Goal: Task Accomplishment & Management: Manage account settings

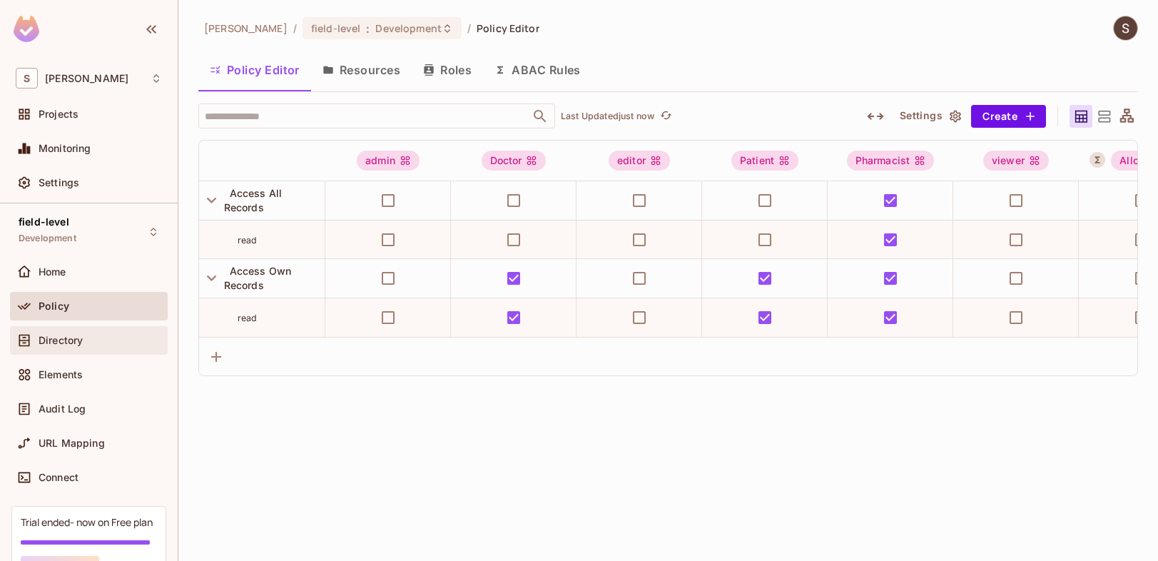
click at [99, 342] on div "Directory" at bounding box center [100, 340] width 123 height 11
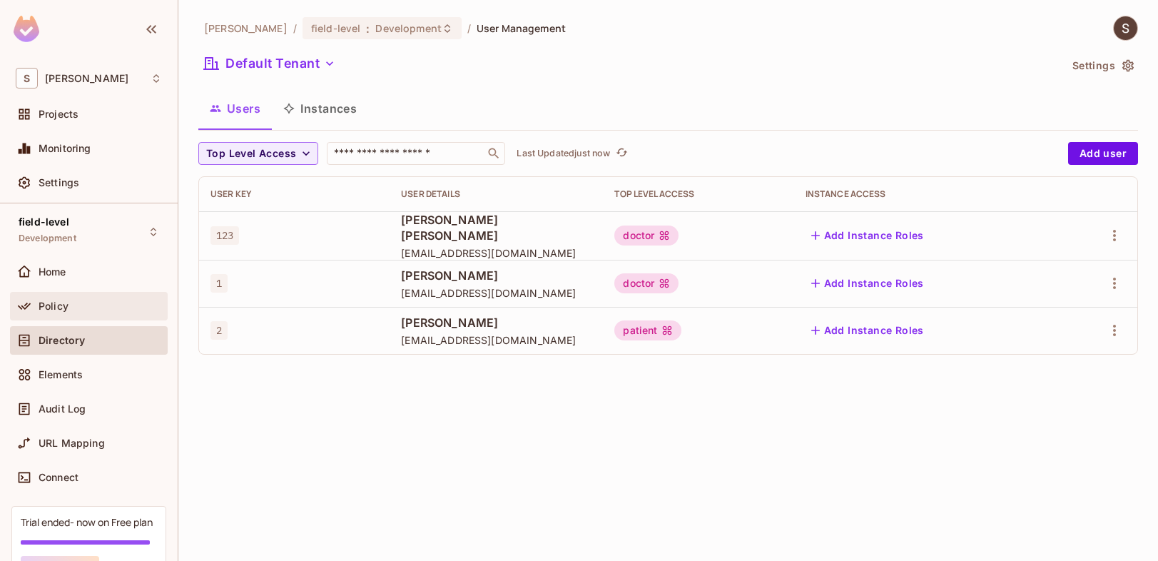
click at [66, 308] on span "Policy" at bounding box center [54, 305] width 30 height 11
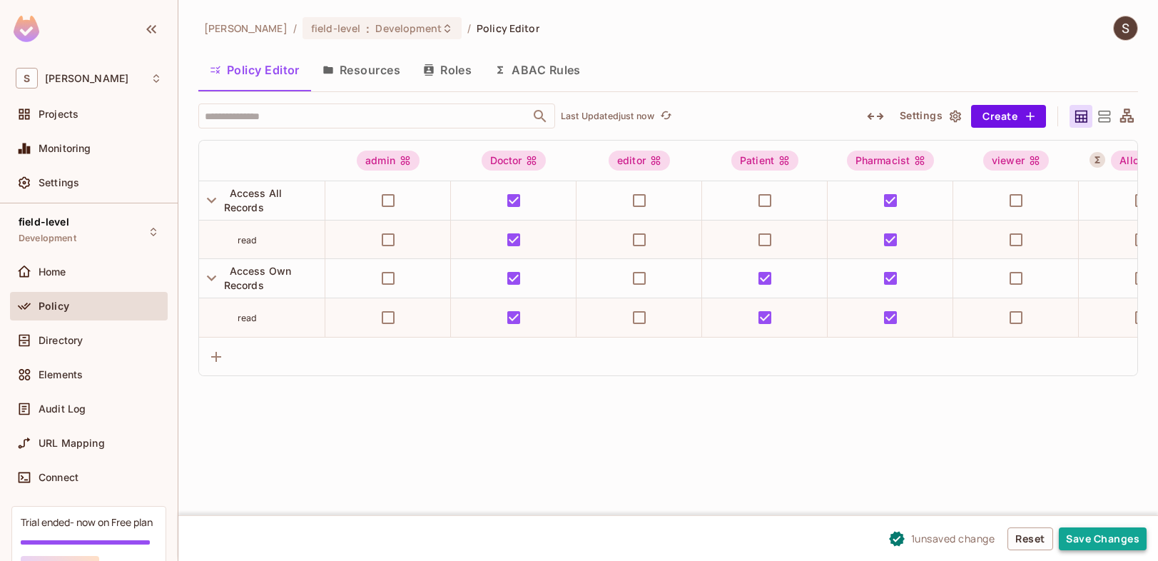
click at [1087, 539] on button "Save Changes" at bounding box center [1103, 538] width 88 height 23
click at [442, 68] on button "Roles" at bounding box center [447, 70] width 71 height 36
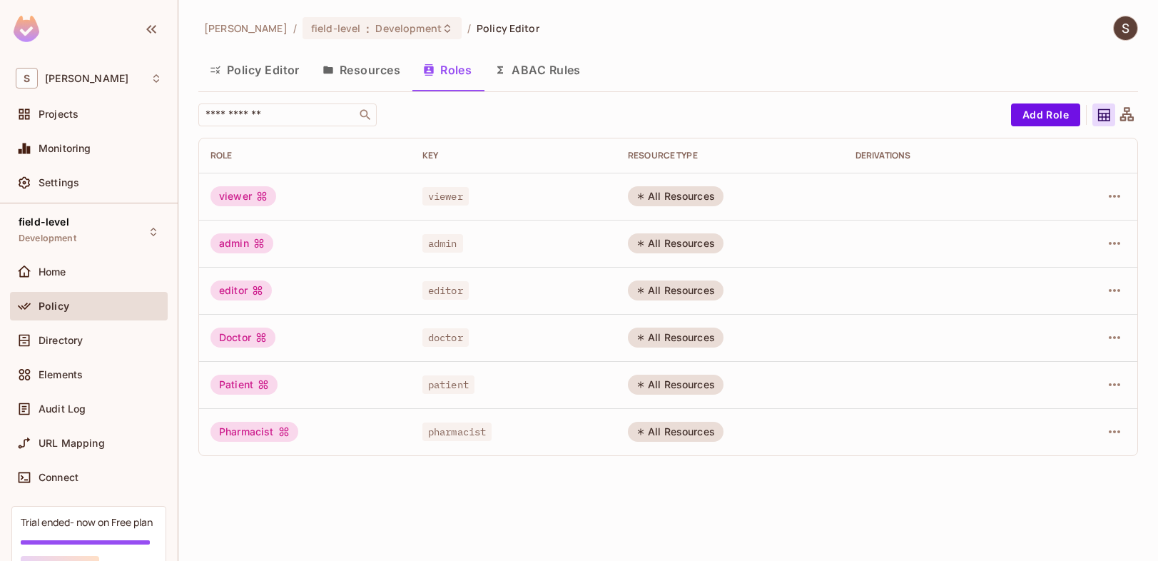
click at [407, 70] on button "Resources" at bounding box center [361, 70] width 101 height 36
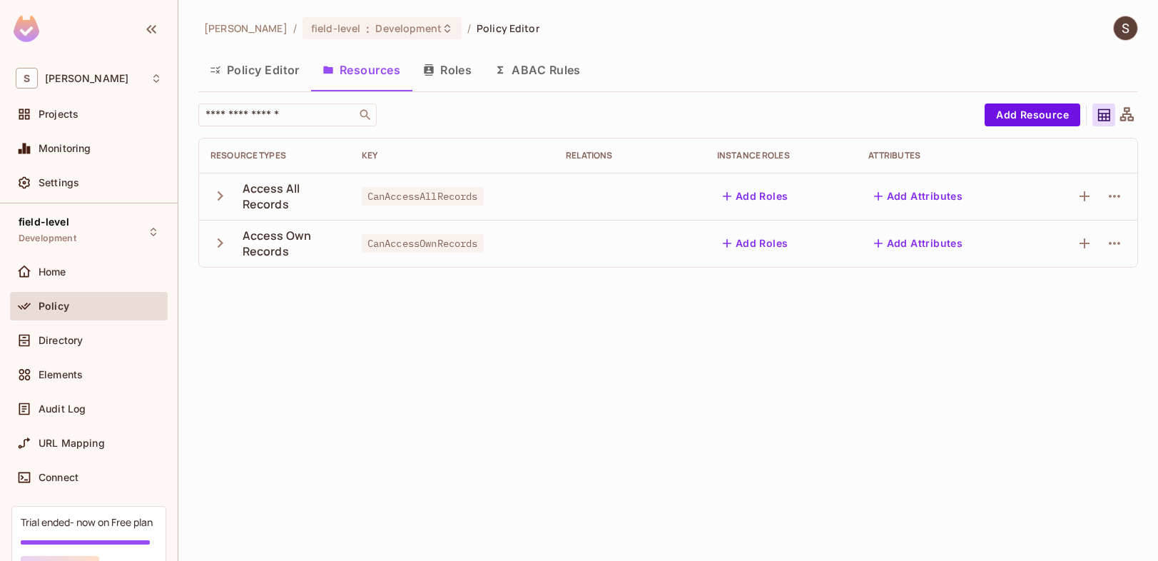
click at [427, 193] on span "CanAccessAllRecords" at bounding box center [423, 196] width 122 height 19
copy span "CanAccessAllRecords"
click at [265, 78] on button "Policy Editor" at bounding box center [254, 70] width 113 height 36
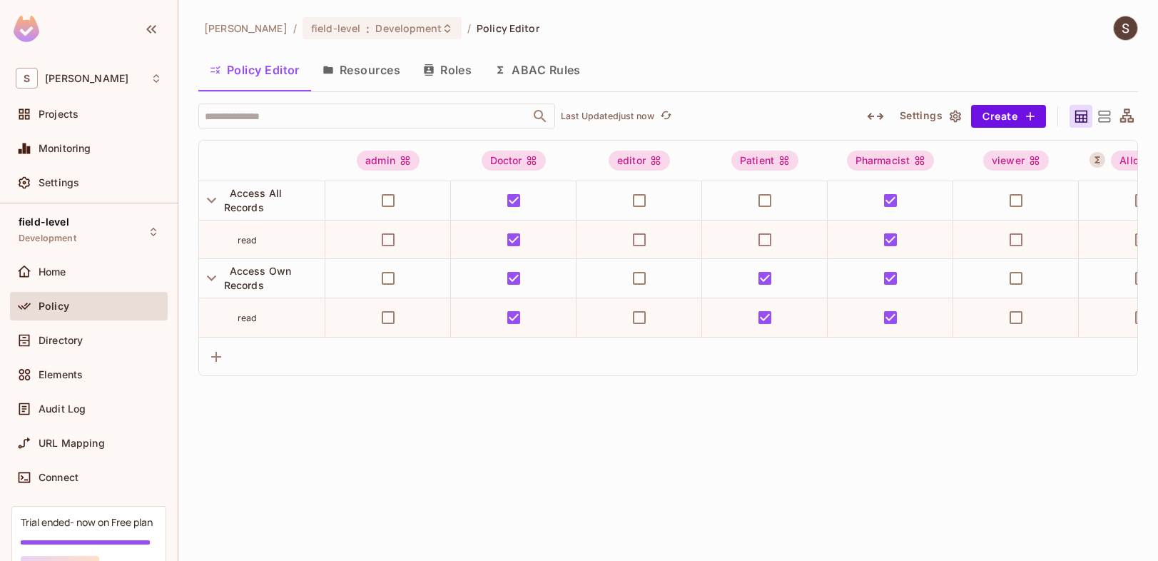
click at [1098, 450] on div "[PERSON_NAME] / field-level : Development / Policy Editor Policy Editor Resourc…" at bounding box center [667, 280] width 979 height 561
click at [405, 144] on div "admin" at bounding box center [388, 161] width 126 height 40
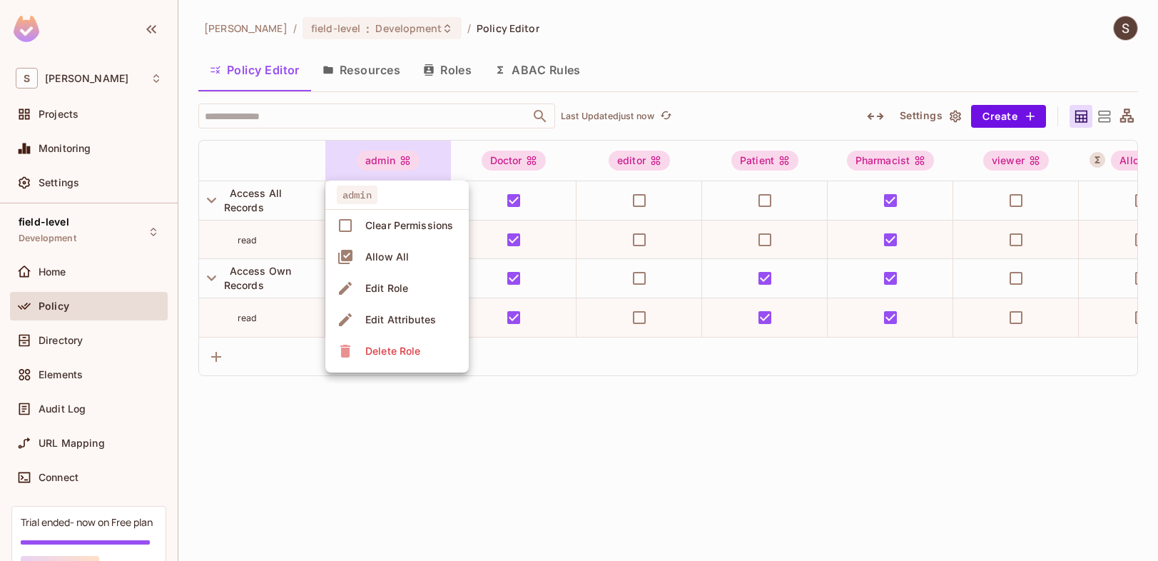
click at [446, 433] on div at bounding box center [579, 280] width 1158 height 561
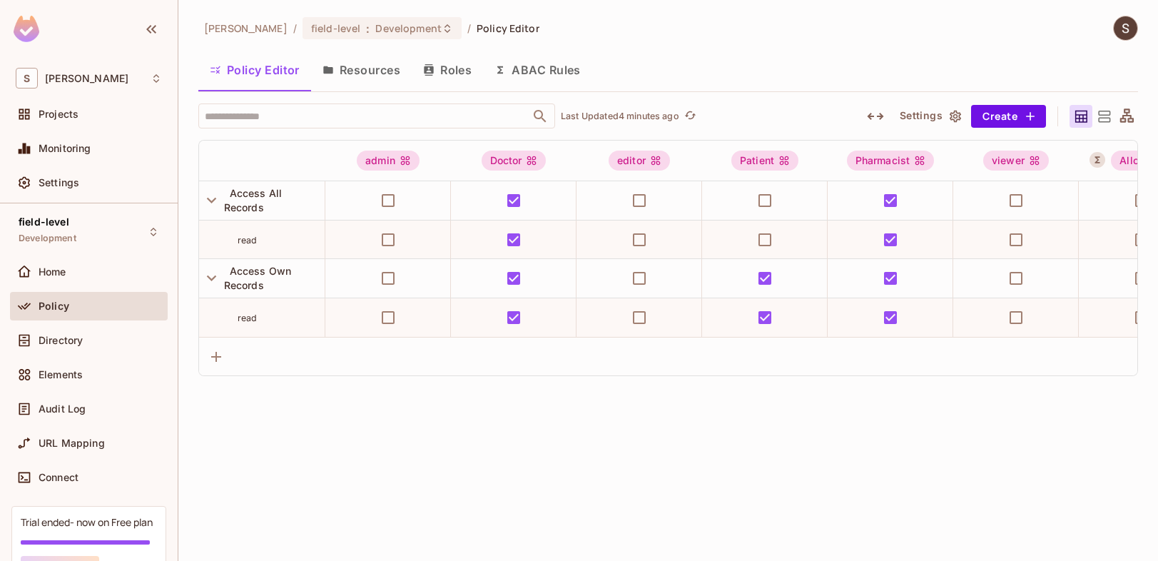
click at [536, 68] on button "ABAC Rules" at bounding box center [537, 70] width 109 height 36
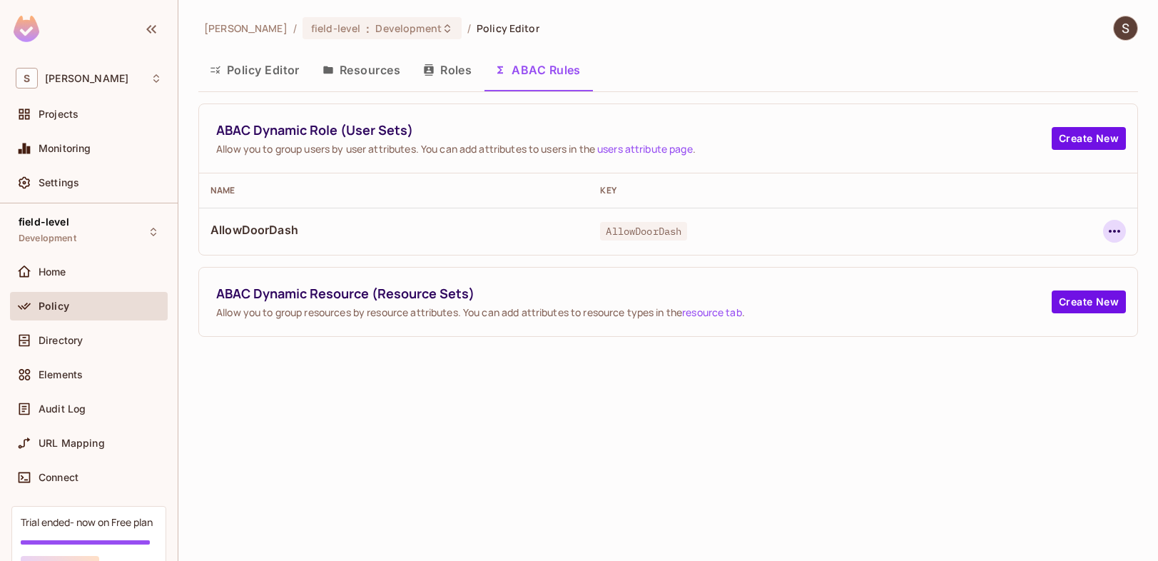
click at [1111, 230] on icon "button" at bounding box center [1114, 231] width 17 height 17
click at [982, 297] on div "Delete Dynamic Role (User Set)" at bounding box center [1023, 295] width 152 height 14
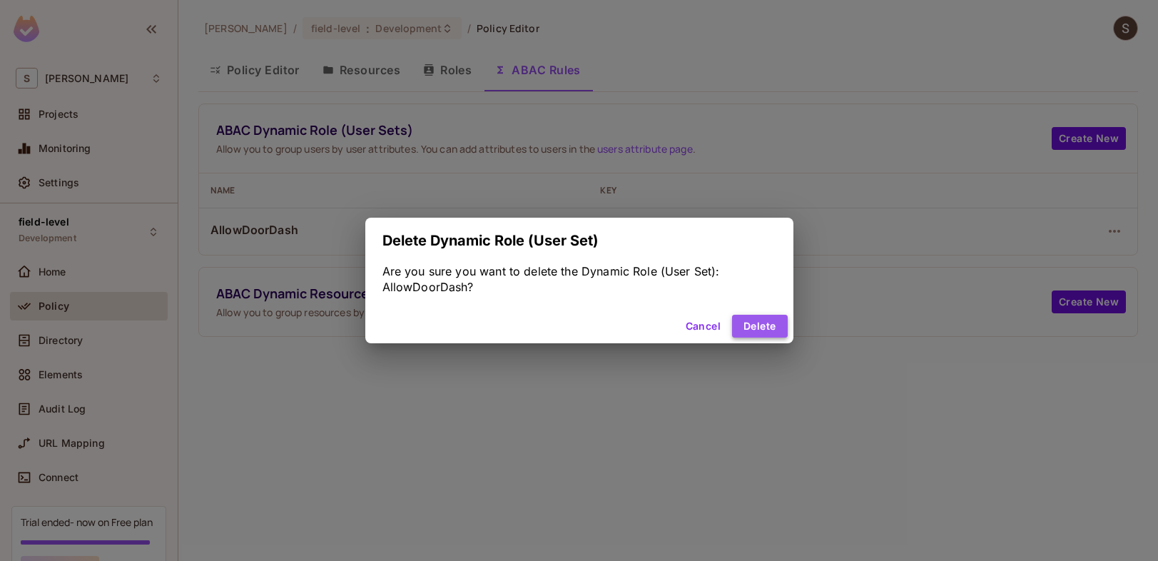
click at [749, 326] on button "Delete" at bounding box center [759, 326] width 55 height 23
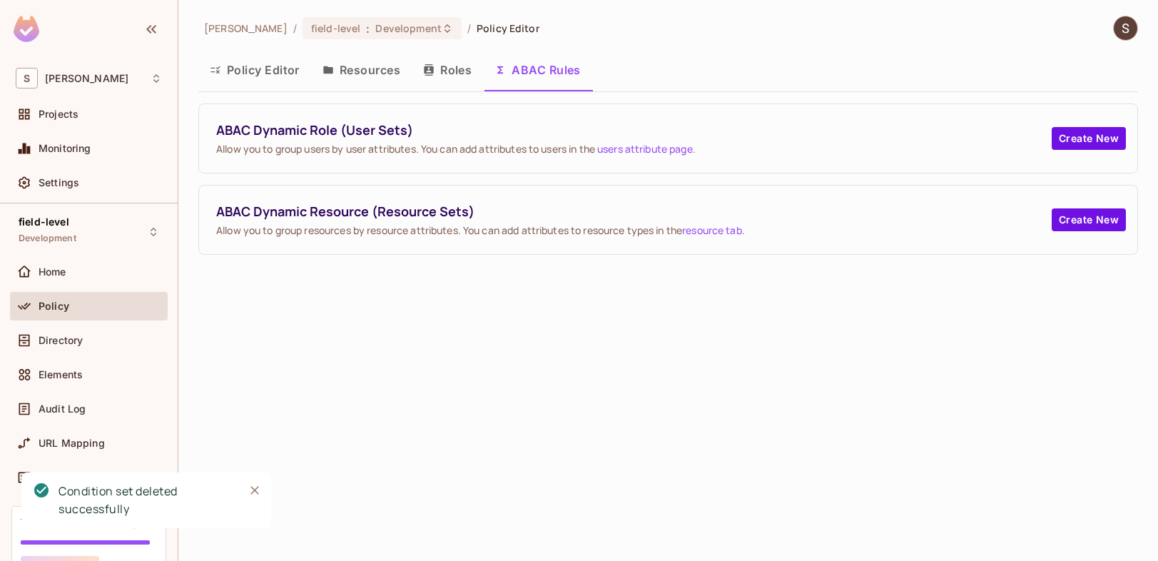
click at [449, 76] on button "Roles" at bounding box center [447, 70] width 71 height 36
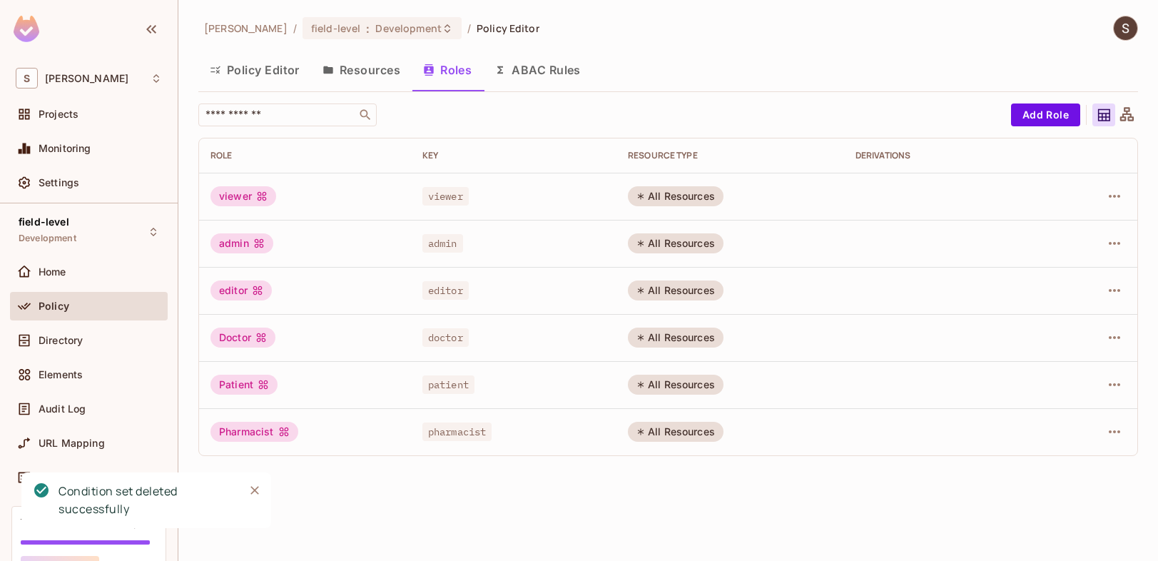
click at [375, 65] on button "Resources" at bounding box center [361, 70] width 101 height 36
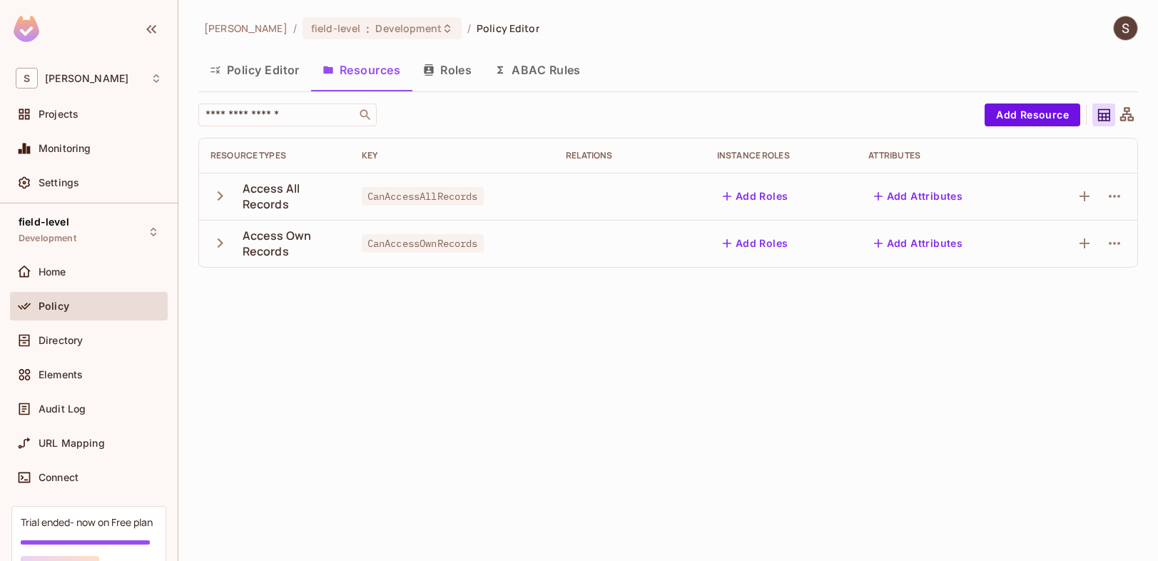
click at [267, 76] on button "Policy Editor" at bounding box center [254, 70] width 113 height 36
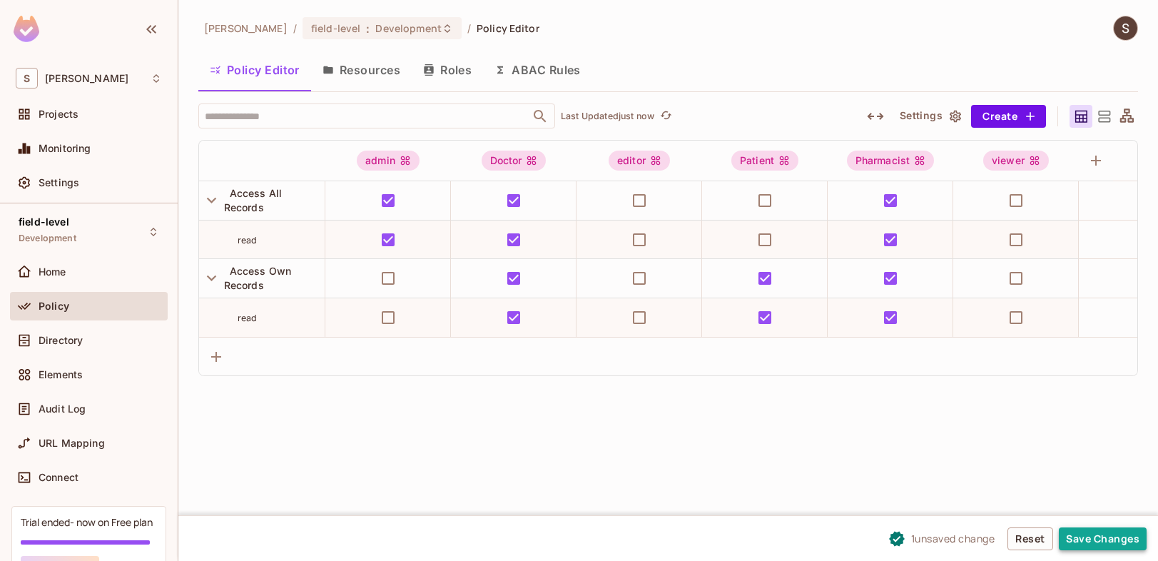
click at [1083, 537] on button "Save Changes" at bounding box center [1103, 538] width 88 height 23
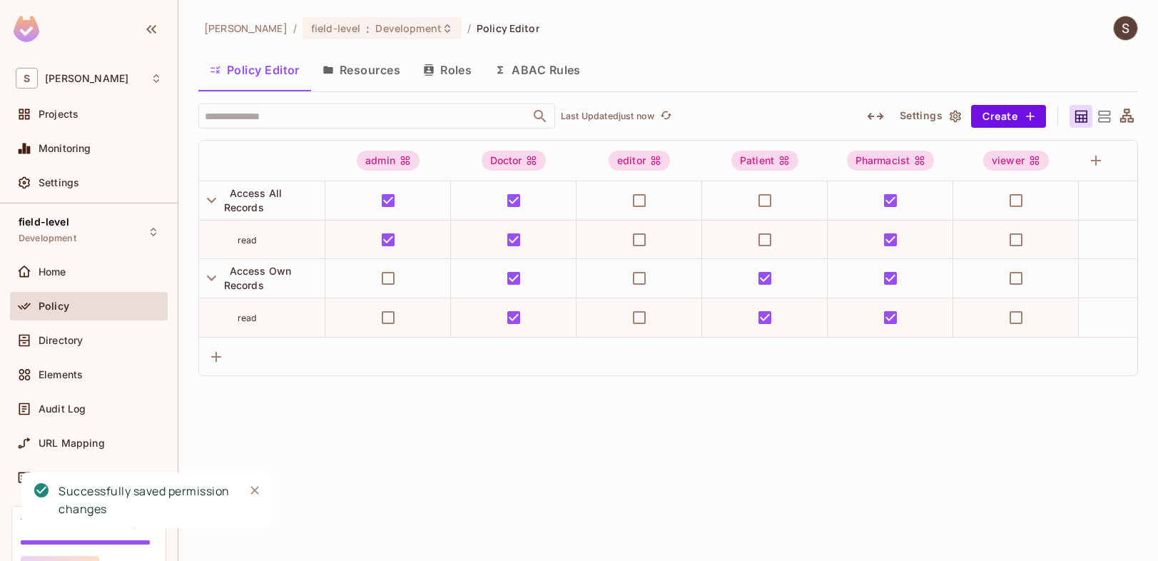
click at [379, 68] on button "Resources" at bounding box center [361, 70] width 101 height 36
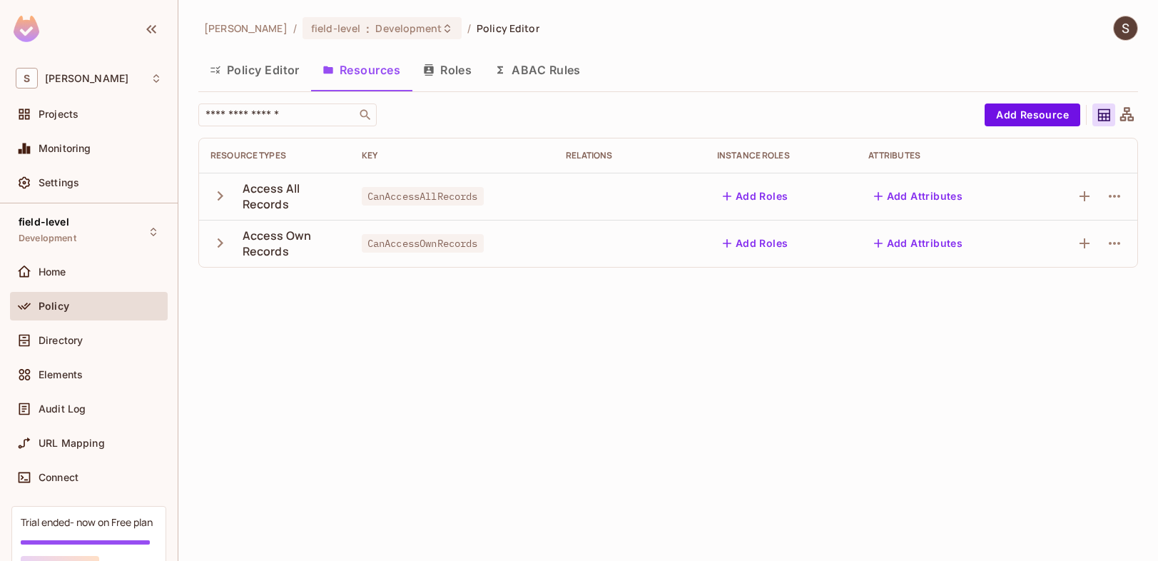
click at [432, 198] on span "CanAccessAllRecords" at bounding box center [423, 196] width 122 height 19
copy span "CanAccessAllRecords"
click at [266, 71] on button "Policy Editor" at bounding box center [254, 70] width 113 height 36
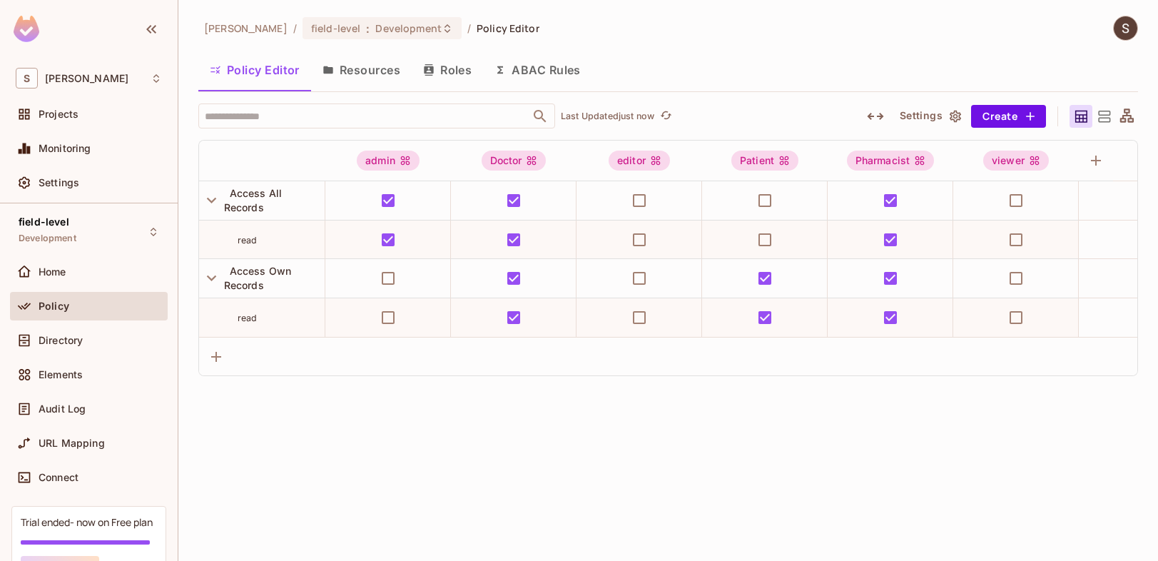
click at [383, 70] on button "Resources" at bounding box center [361, 70] width 101 height 36
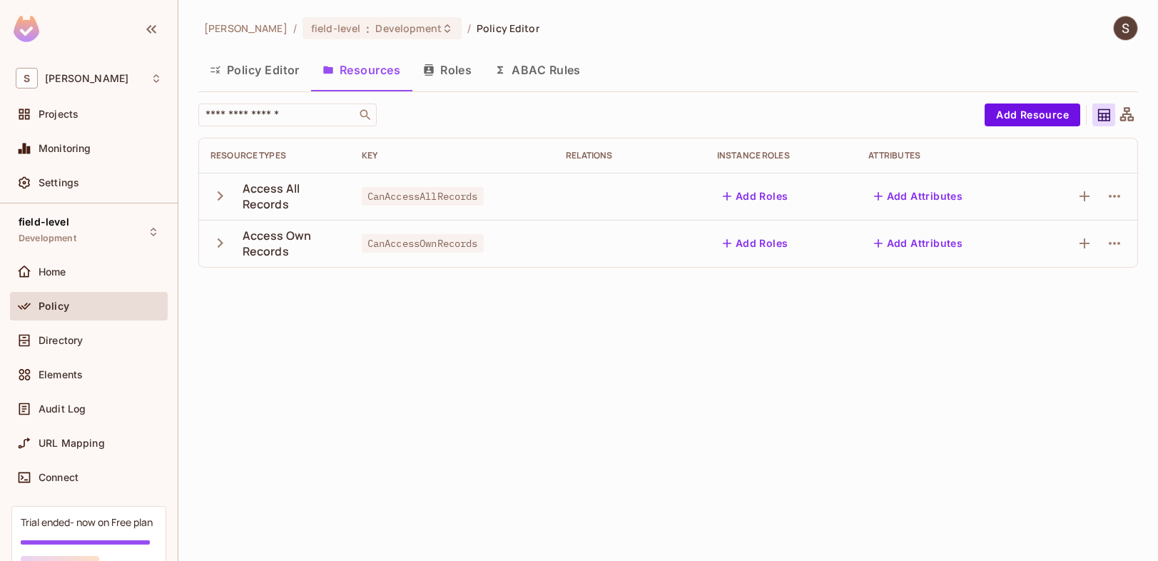
click at [457, 63] on button "Roles" at bounding box center [447, 70] width 71 height 36
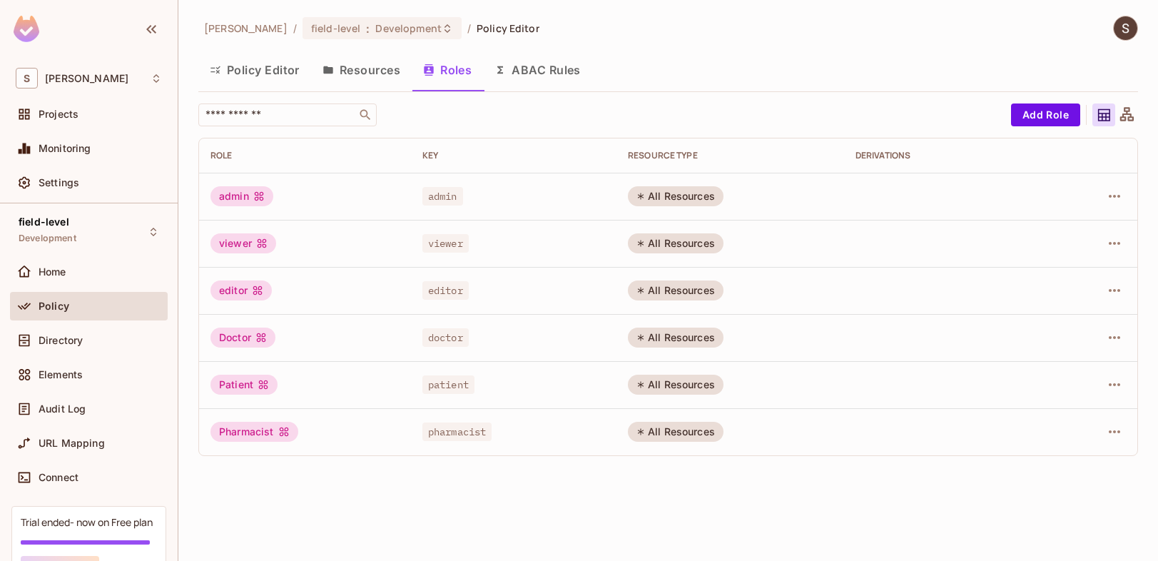
click at [275, 65] on button "Policy Editor" at bounding box center [254, 70] width 113 height 36
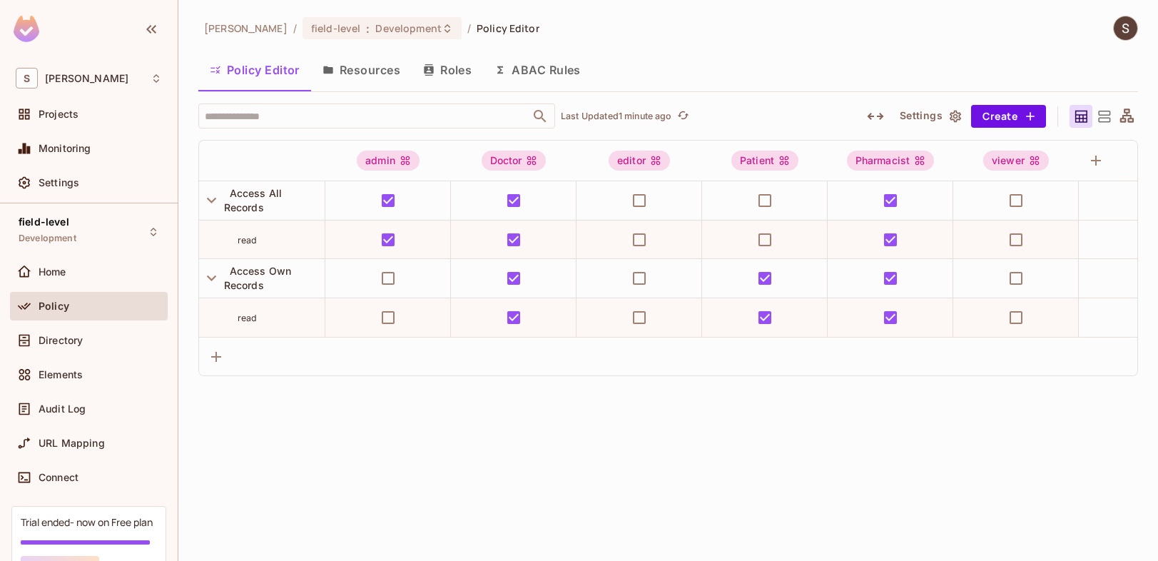
click at [382, 76] on button "Resources" at bounding box center [361, 70] width 101 height 36
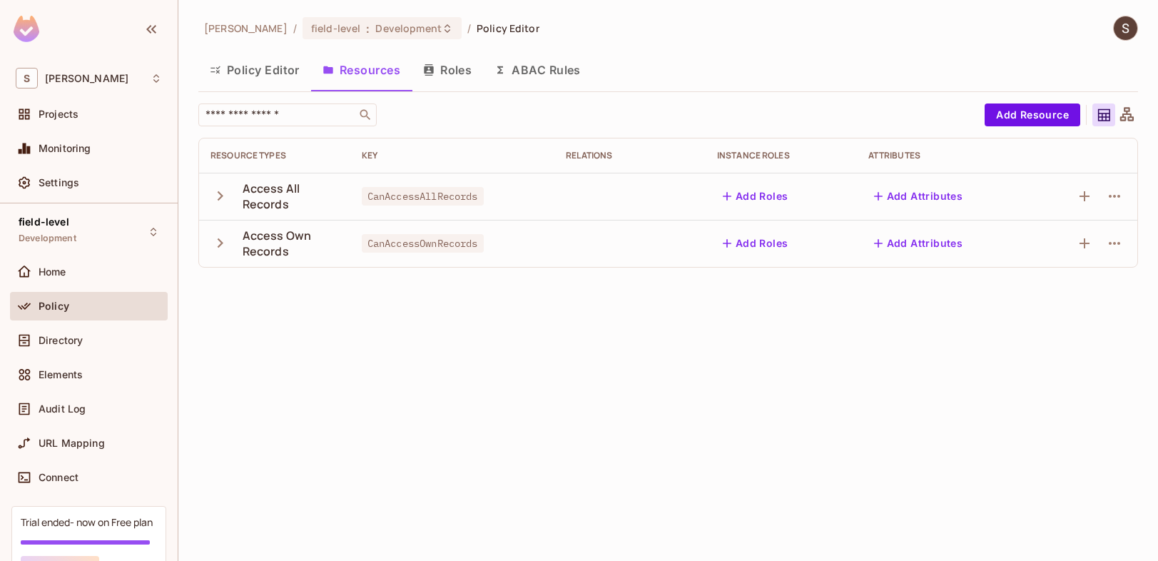
click at [449, 198] on span "CanAccessAllRecords" at bounding box center [423, 196] width 122 height 19
copy span "CanAccessAllRecords"
click at [447, 70] on button "Roles" at bounding box center [447, 70] width 71 height 36
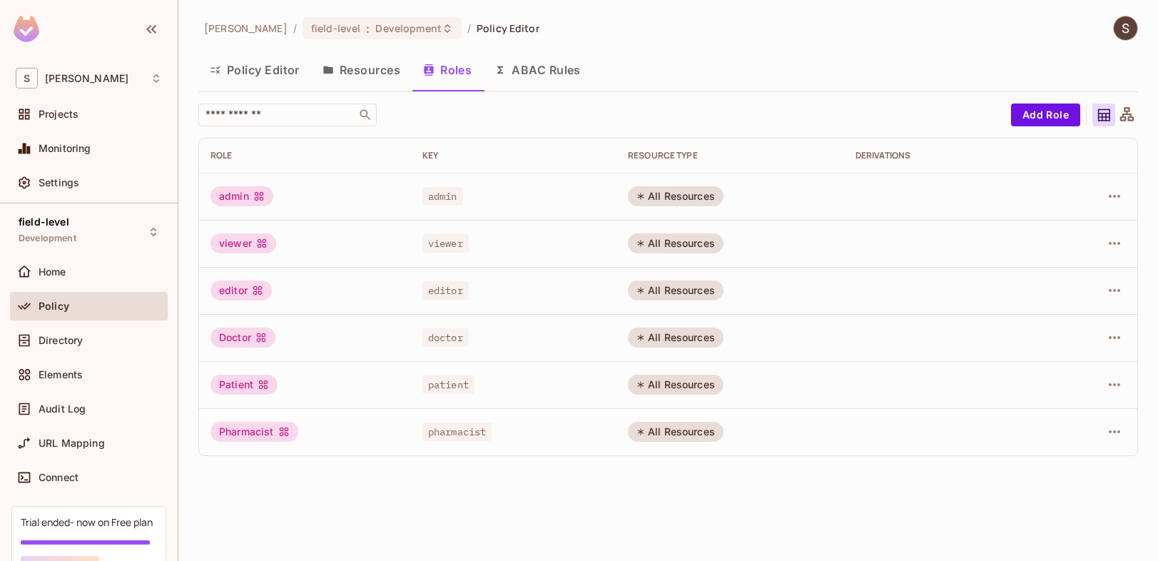
click at [296, 66] on button "Policy Editor" at bounding box center [254, 70] width 113 height 36
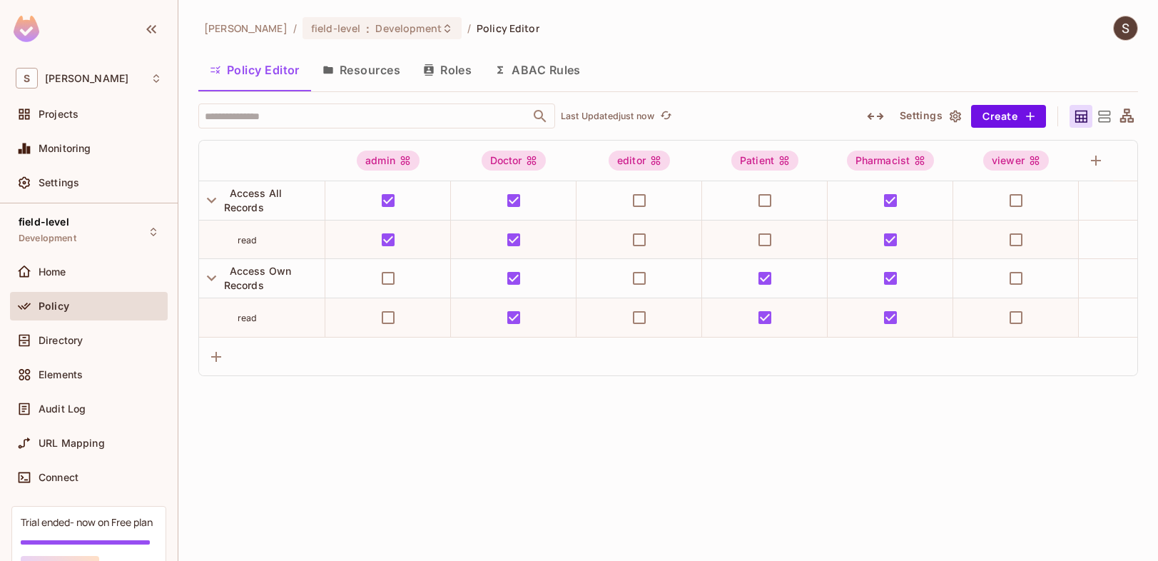
click at [362, 71] on button "Resources" at bounding box center [361, 70] width 101 height 36
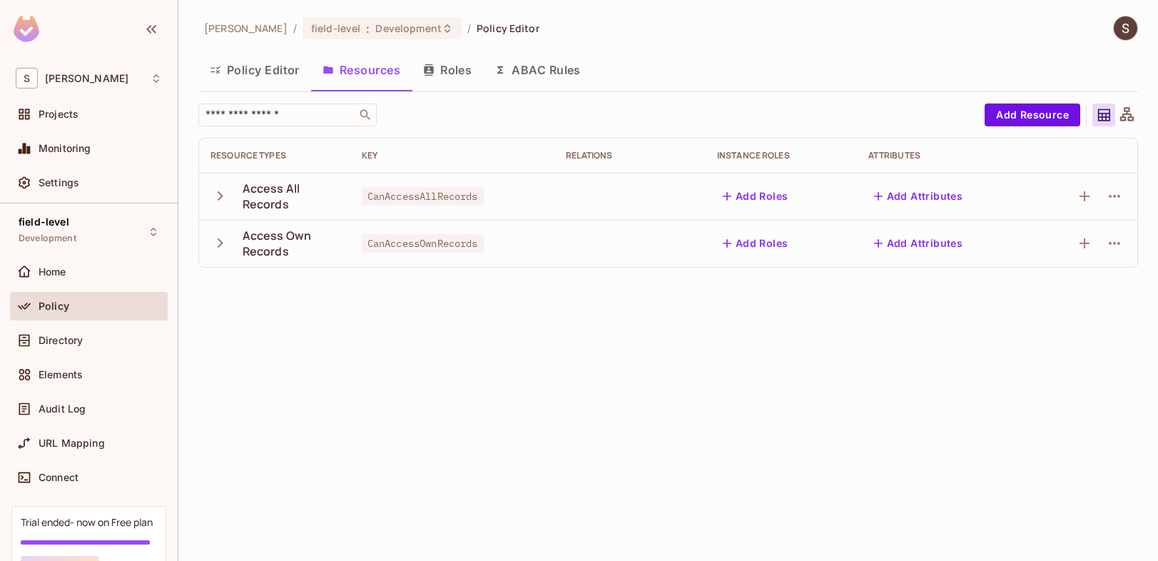
click at [217, 192] on icon "button" at bounding box center [219, 195] width 19 height 19
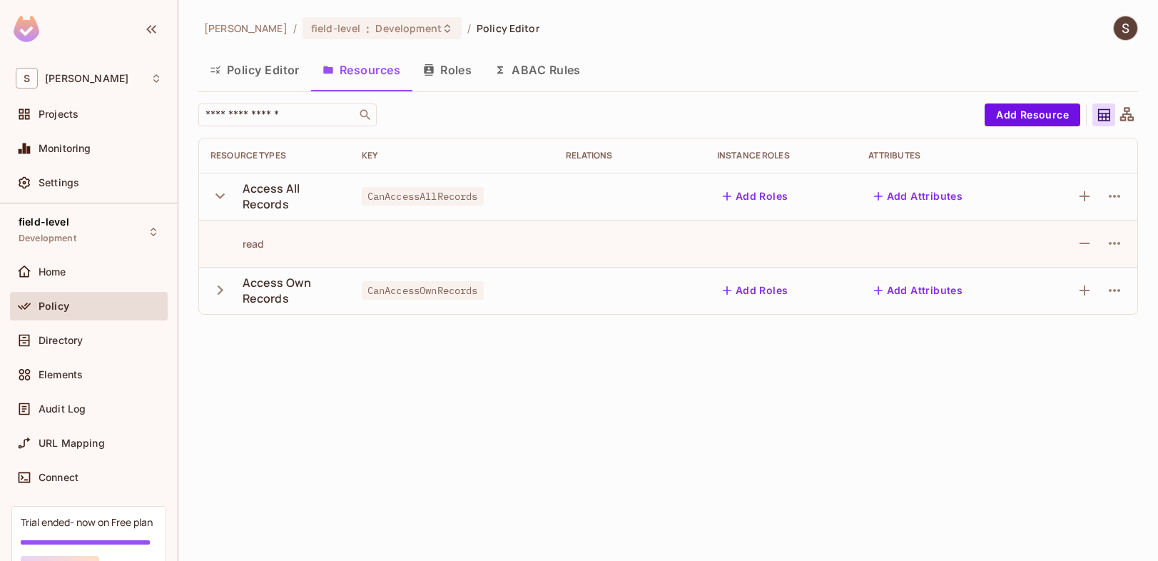
click at [284, 72] on button "Policy Editor" at bounding box center [254, 70] width 113 height 36
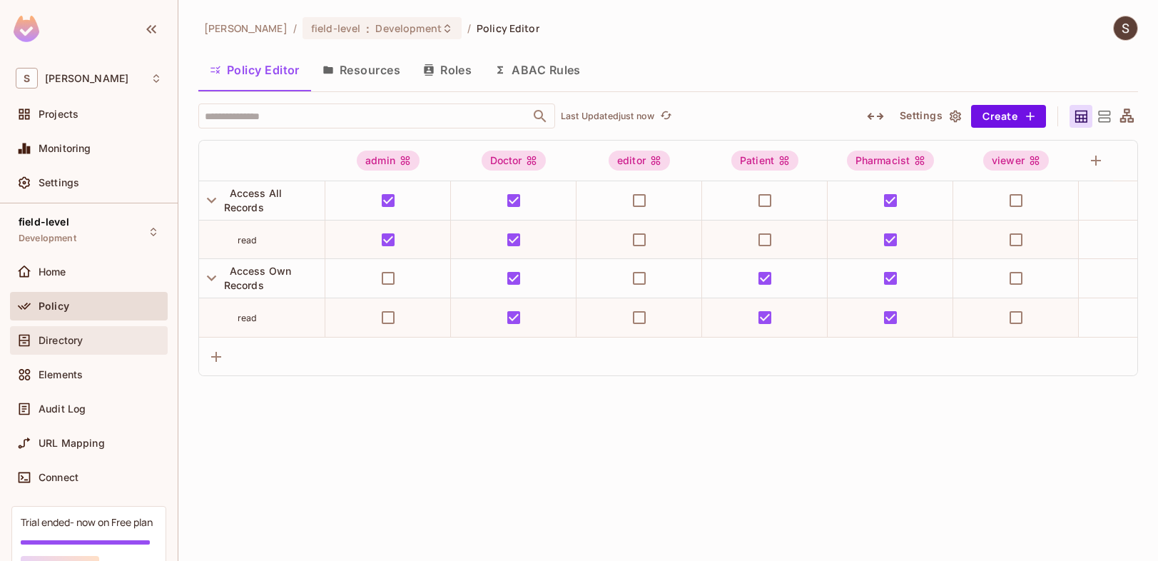
click at [65, 342] on span "Directory" at bounding box center [61, 340] width 44 height 11
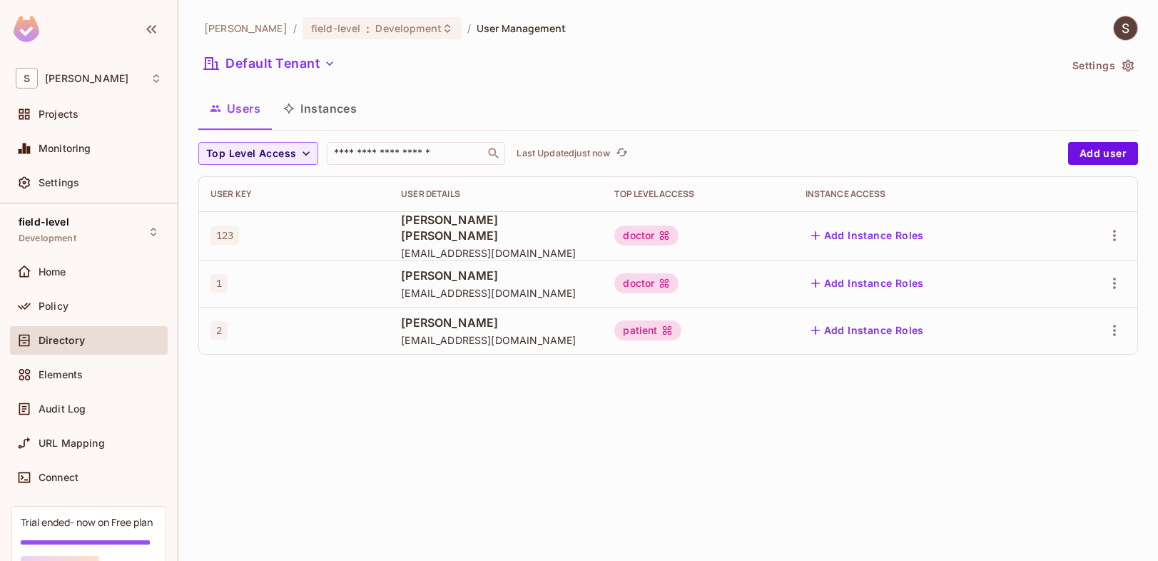
click at [654, 235] on div "doctor" at bounding box center [646, 235] width 64 height 20
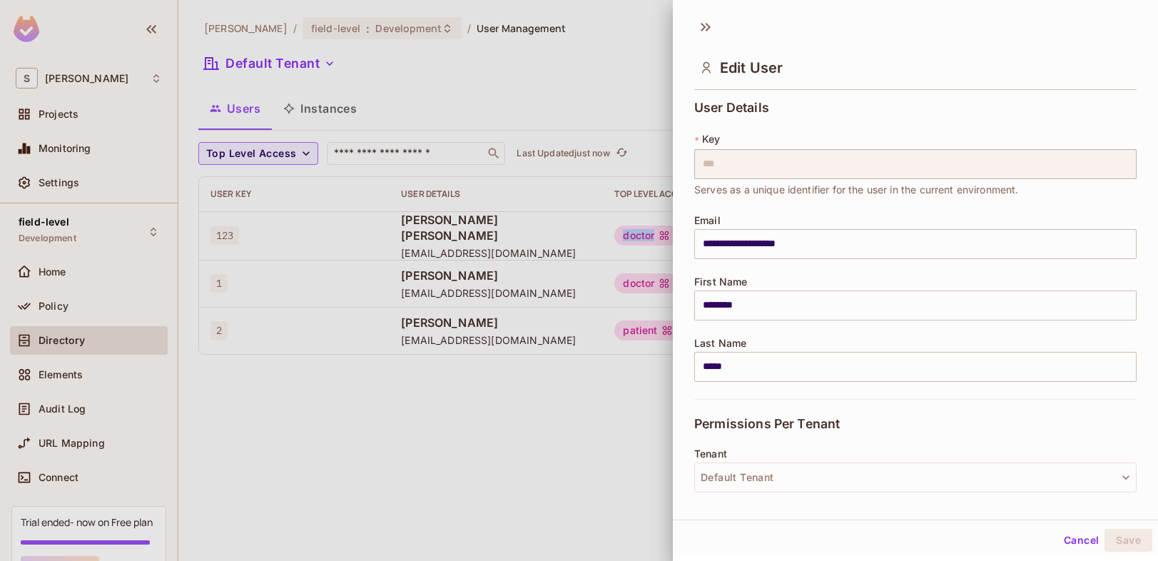
copy div "doctor"
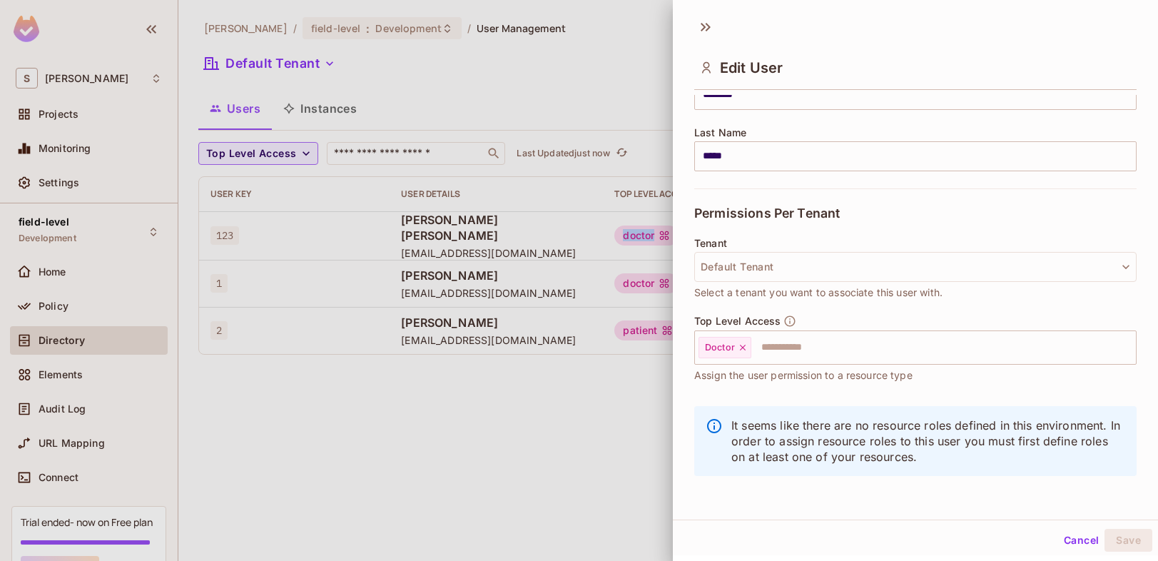
scroll to position [2, 0]
click at [604, 427] on div at bounding box center [579, 280] width 1158 height 561
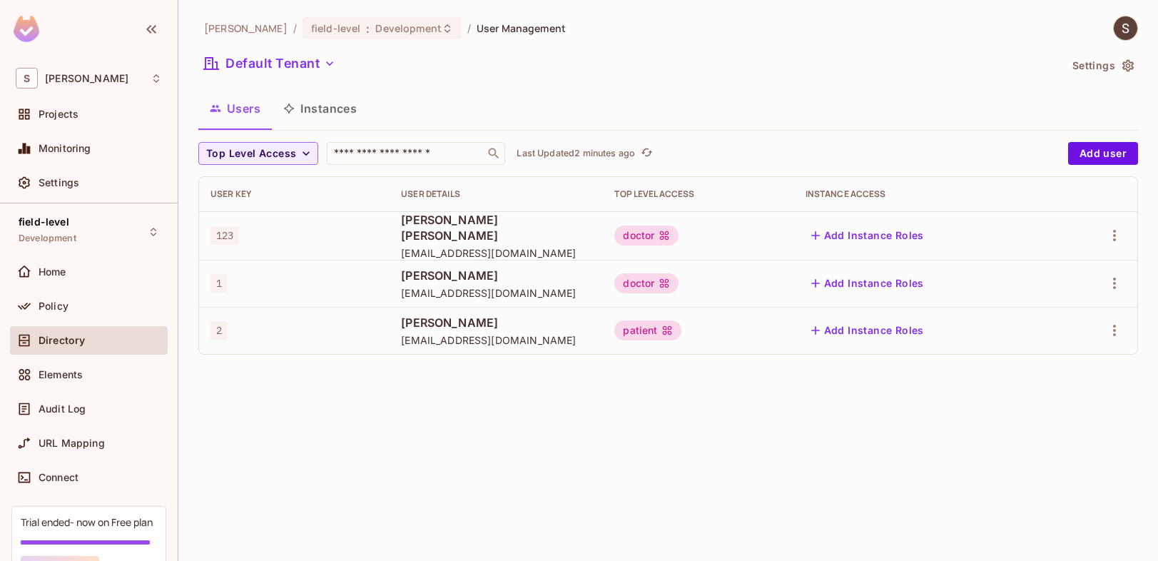
click at [327, 105] on button "Instances" at bounding box center [320, 109] width 96 height 36
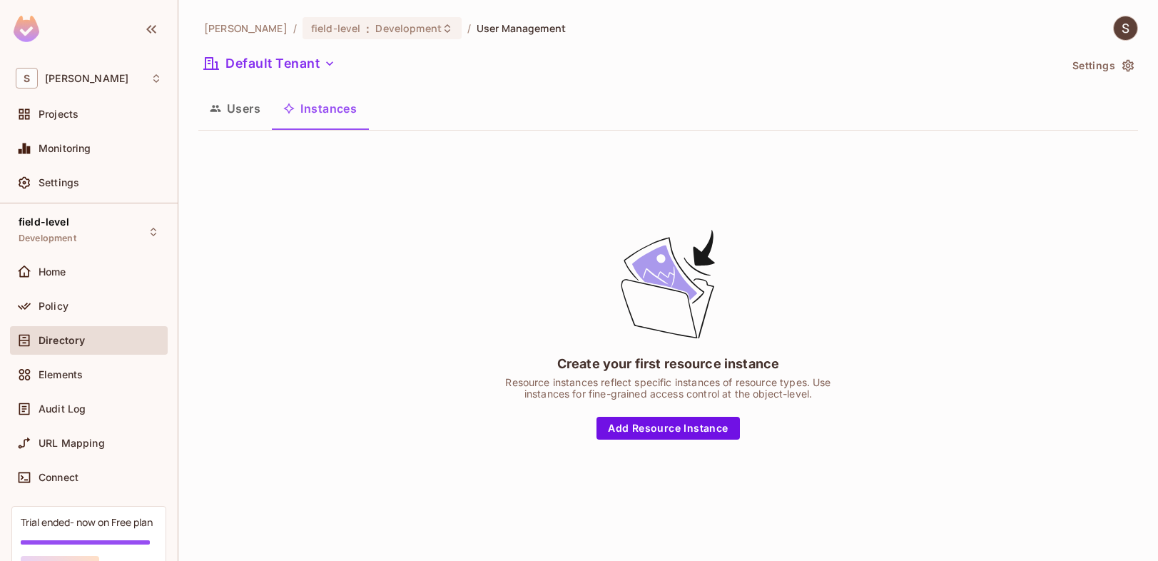
click at [255, 114] on button "Users" at bounding box center [234, 109] width 73 height 36
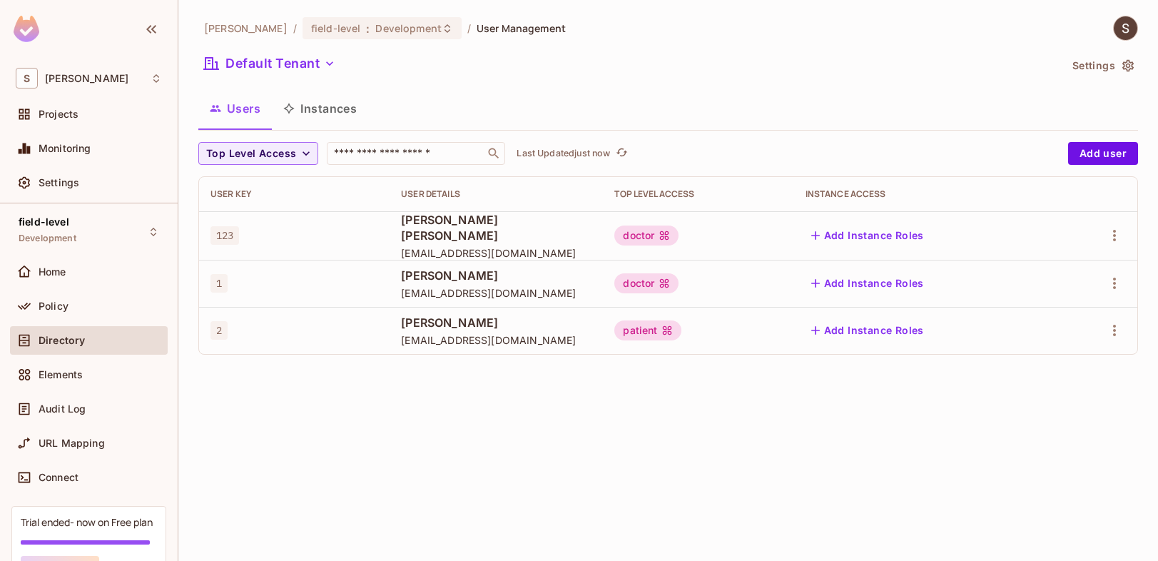
click at [710, 527] on div "[PERSON_NAME] / field-level : Development / User Management Default Tenant Sett…" at bounding box center [667, 280] width 979 height 561
click at [400, 28] on span "Development" at bounding box center [408, 28] width 66 height 14
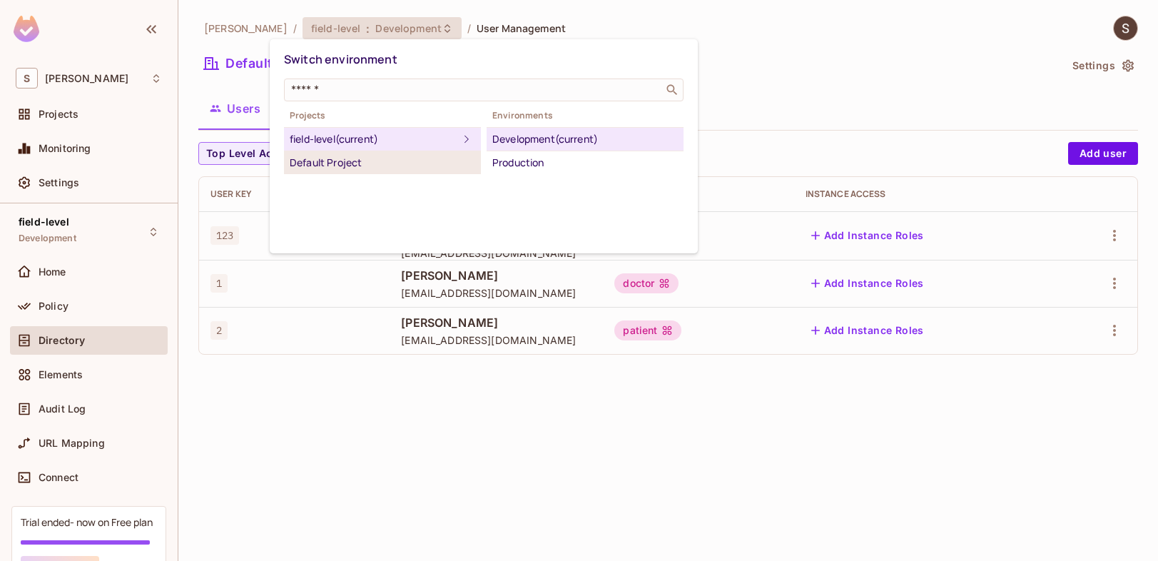
click at [430, 166] on div "Default Project" at bounding box center [382, 162] width 185 height 17
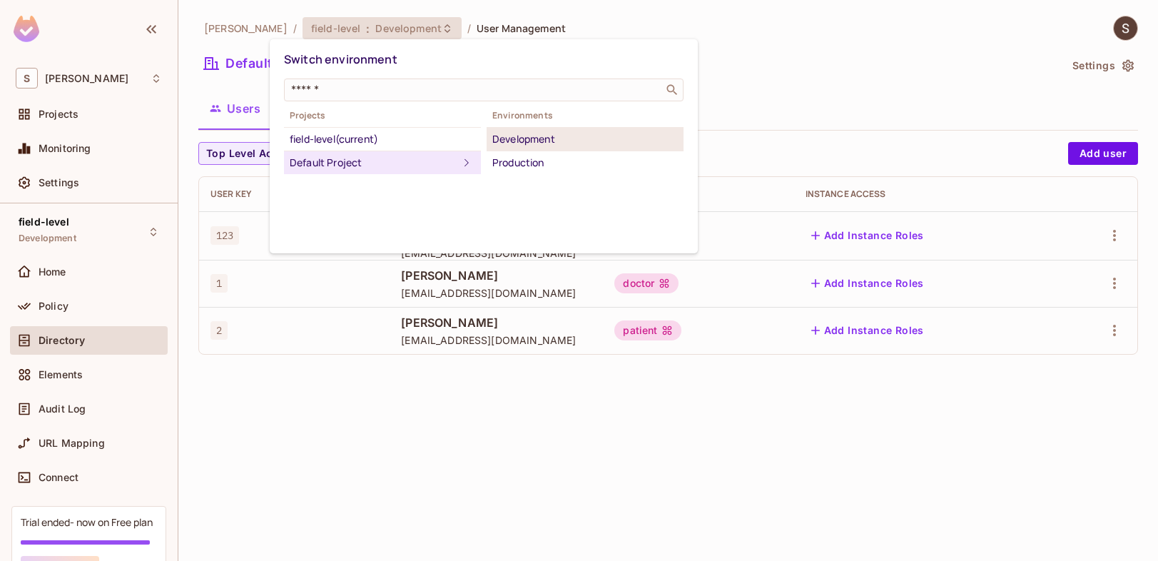
click at [551, 134] on div "Development" at bounding box center [584, 139] width 185 height 17
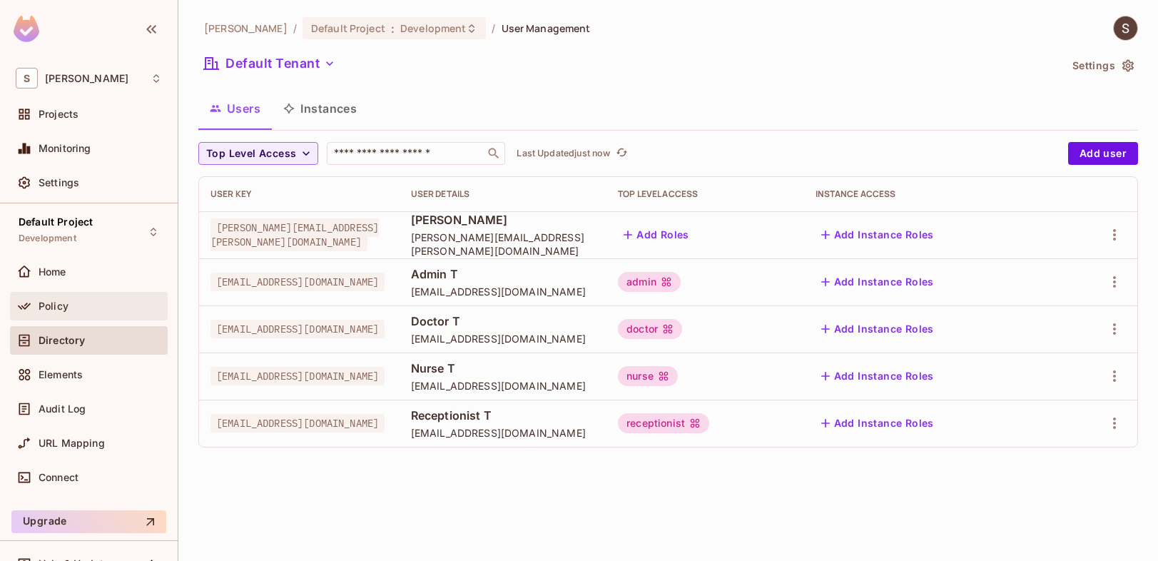
click at [81, 302] on div "Policy" at bounding box center [100, 305] width 123 height 11
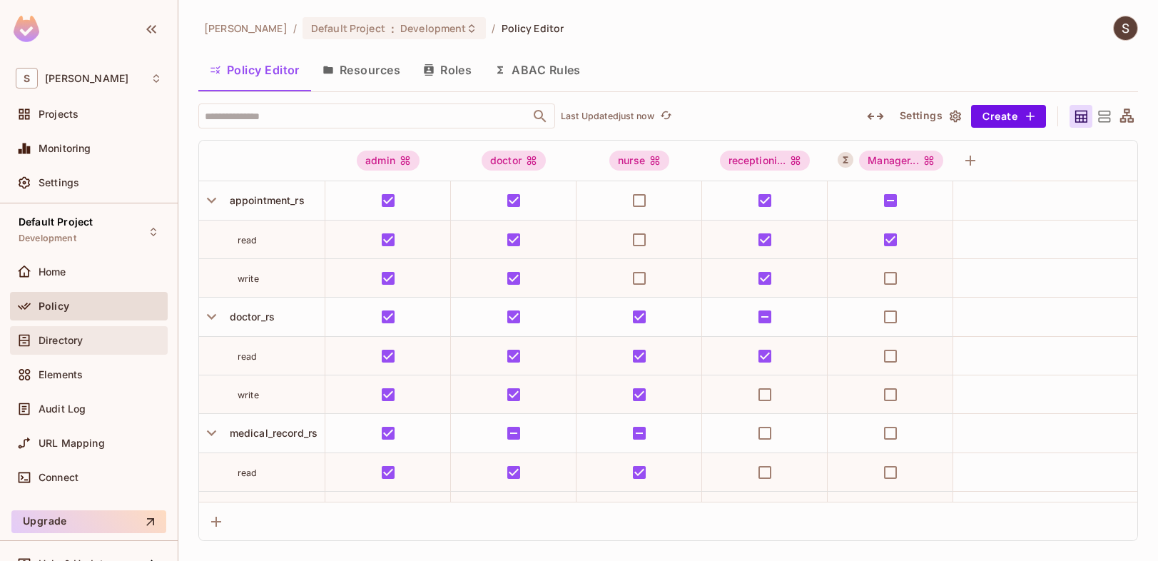
click at [92, 342] on div "Directory" at bounding box center [100, 340] width 123 height 11
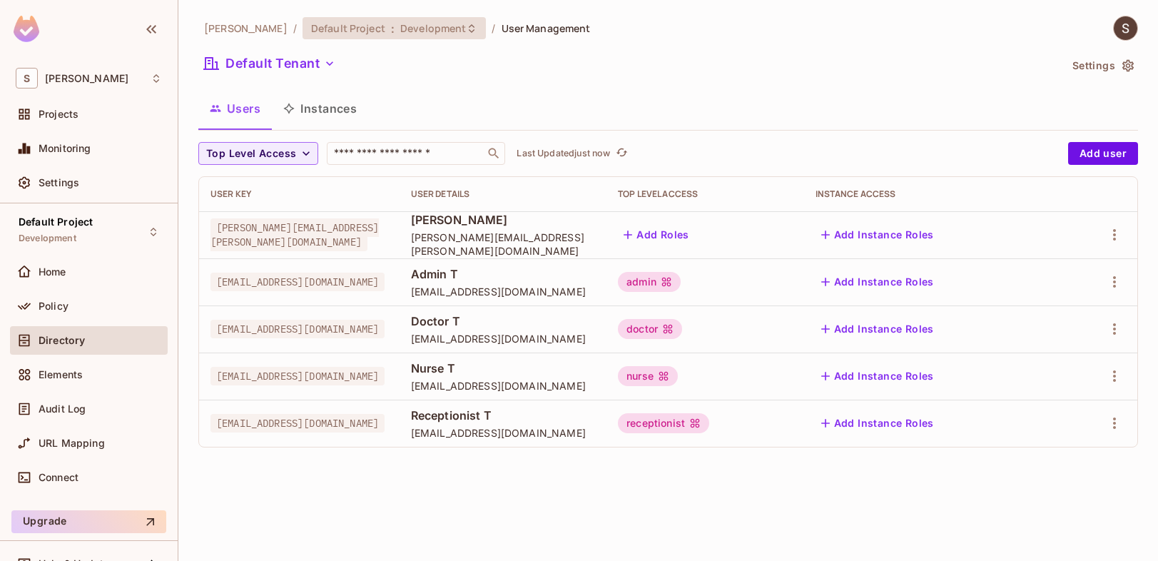
click at [406, 32] on span "Development" at bounding box center [433, 28] width 66 height 14
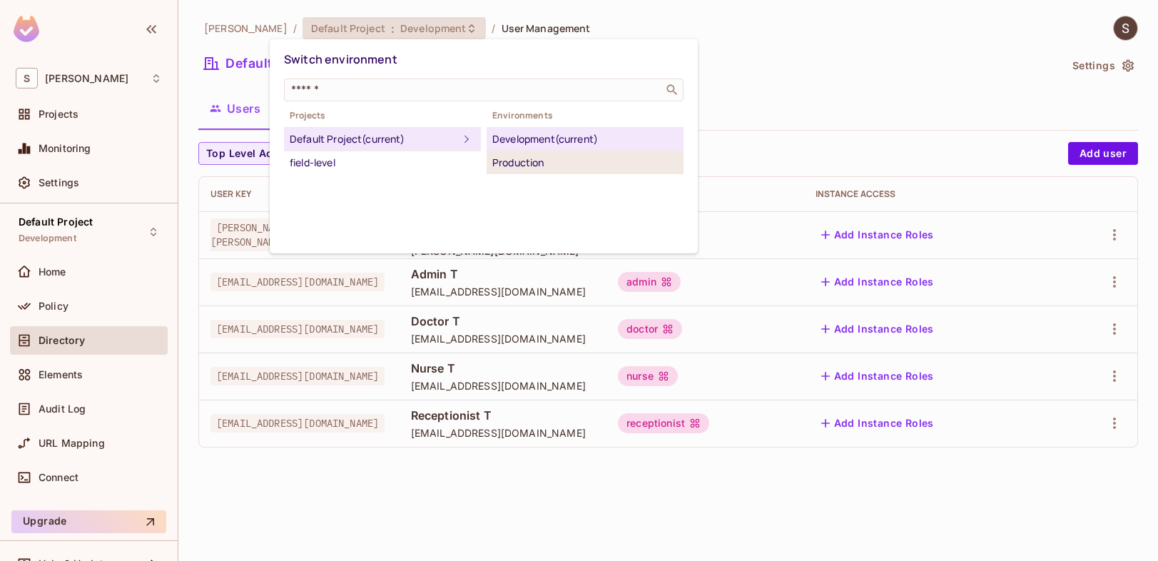
click at [515, 166] on div "Production" at bounding box center [584, 162] width 185 height 17
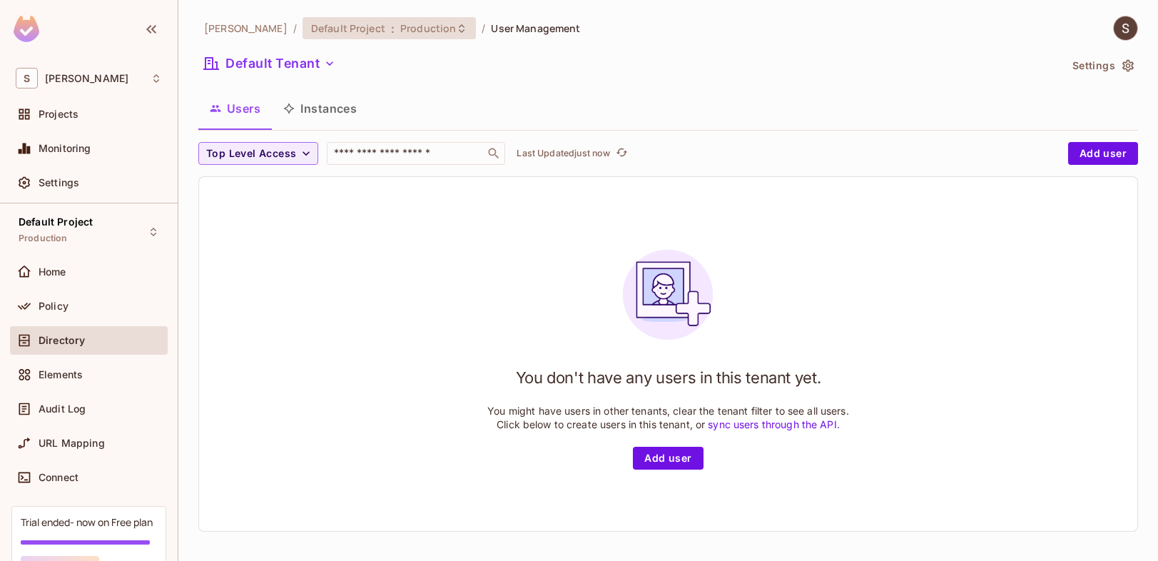
click at [400, 29] on span "Production" at bounding box center [428, 28] width 56 height 14
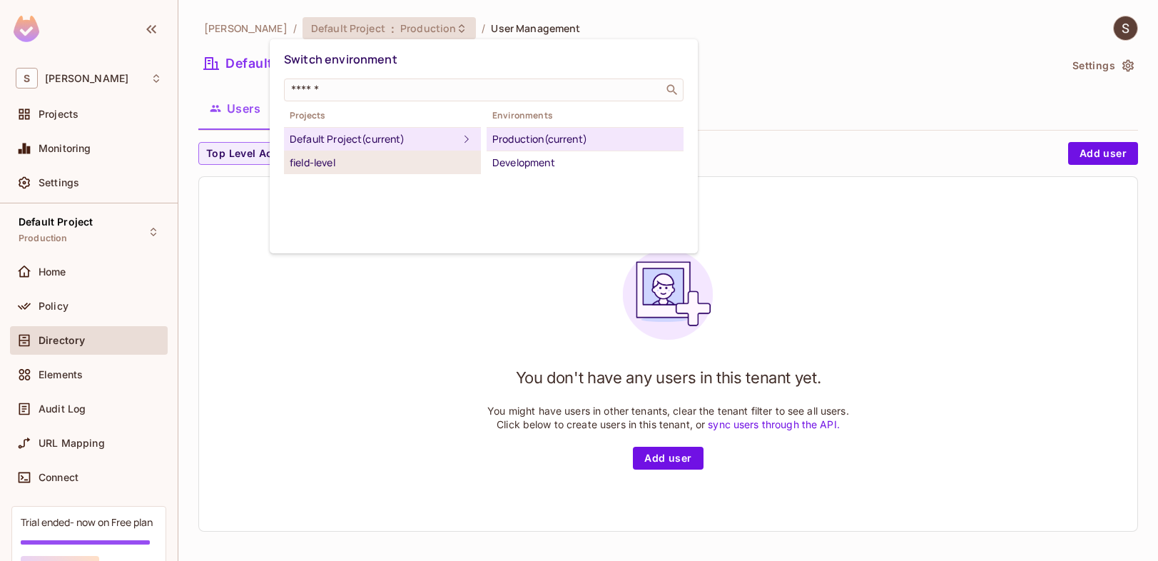
click at [324, 160] on div "field-level" at bounding box center [382, 162] width 185 height 17
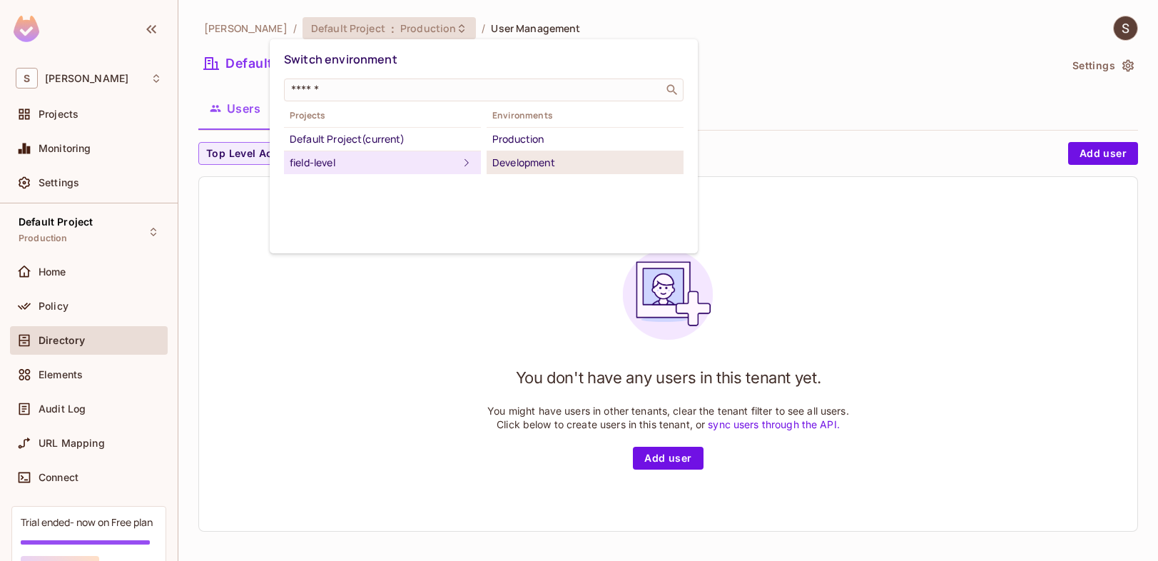
click at [525, 169] on div "Development" at bounding box center [584, 162] width 185 height 17
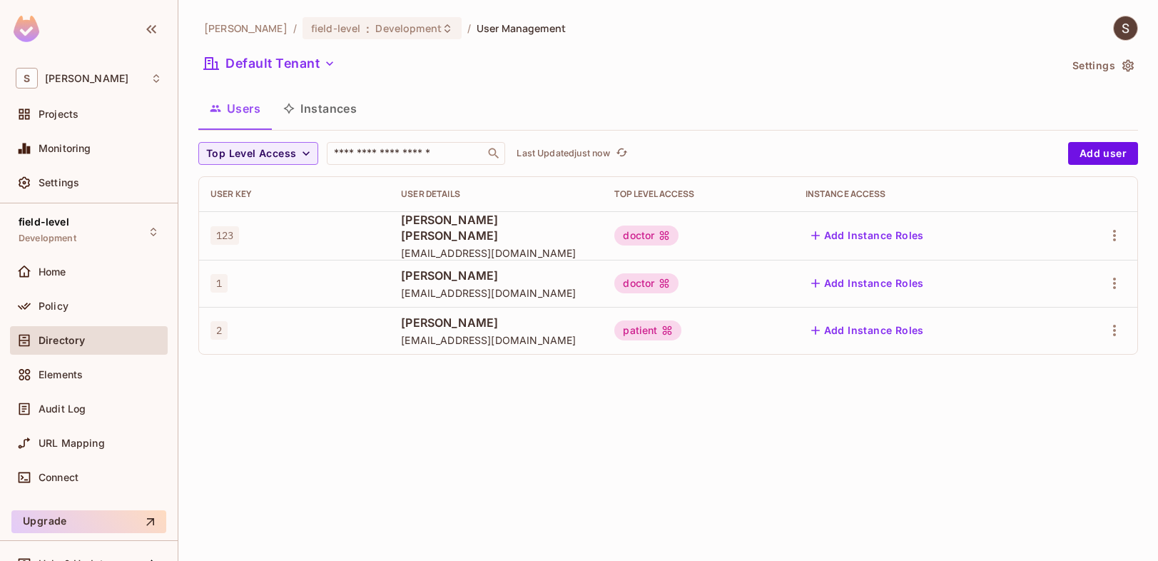
click at [708, 414] on div "[PERSON_NAME] / field-level : Development / User Management Default Tenant Sett…" at bounding box center [667, 280] width 979 height 561
click at [76, 302] on div "Policy" at bounding box center [100, 305] width 123 height 11
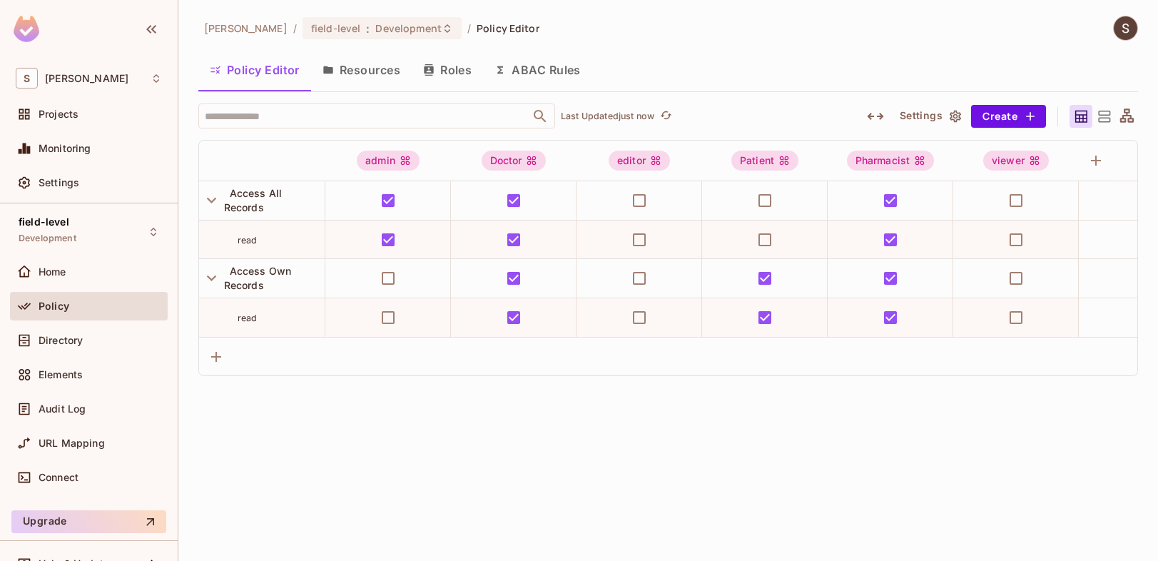
click at [380, 68] on button "Resources" at bounding box center [361, 70] width 101 height 36
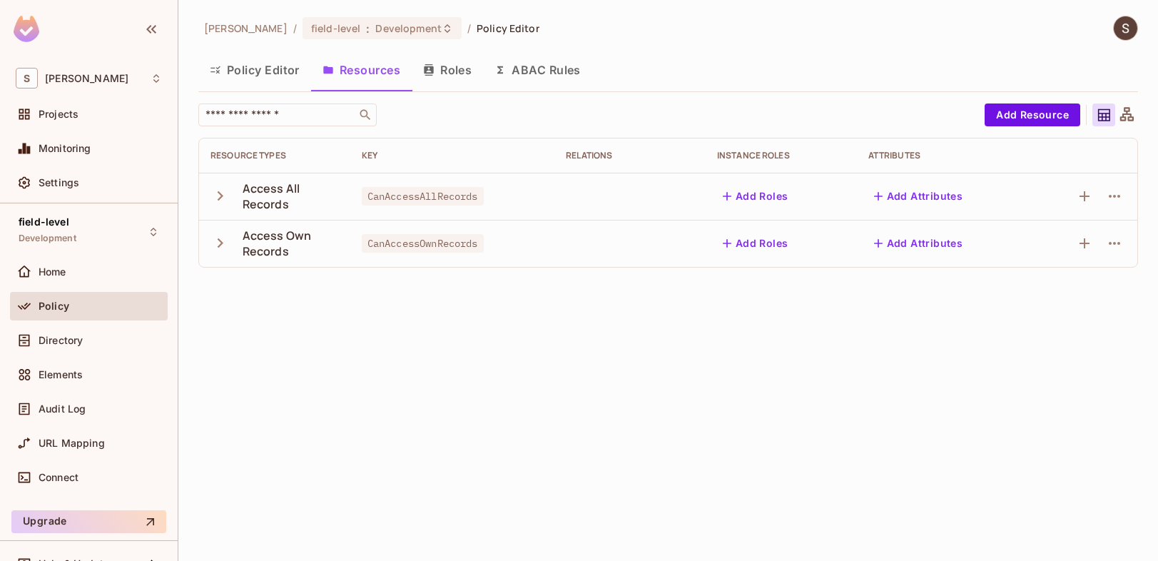
click at [456, 68] on button "Roles" at bounding box center [447, 70] width 71 height 36
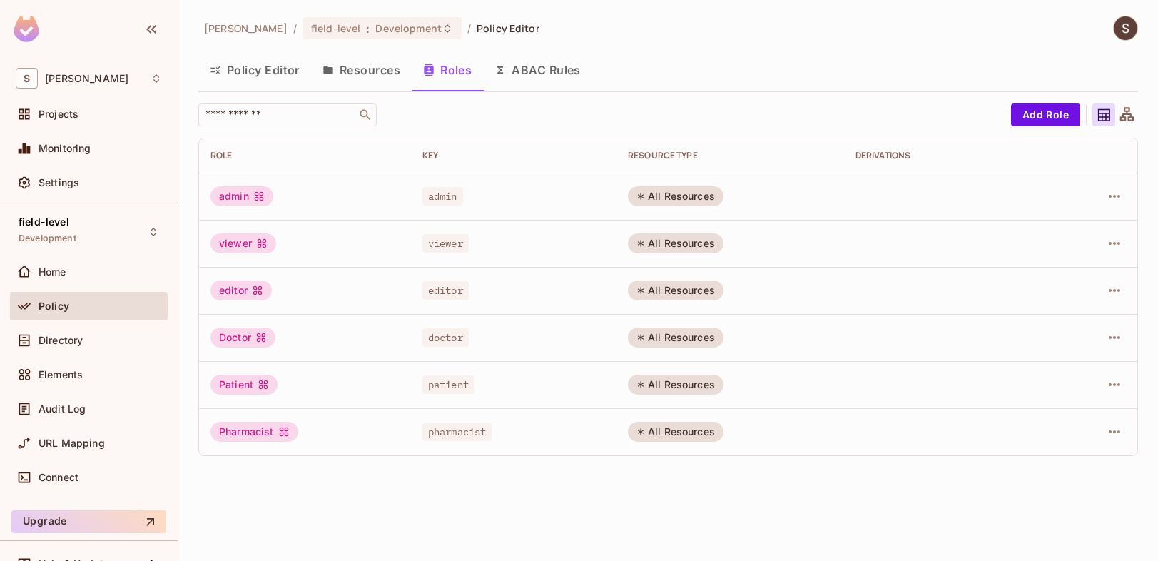
click at [367, 74] on button "Resources" at bounding box center [361, 70] width 101 height 36
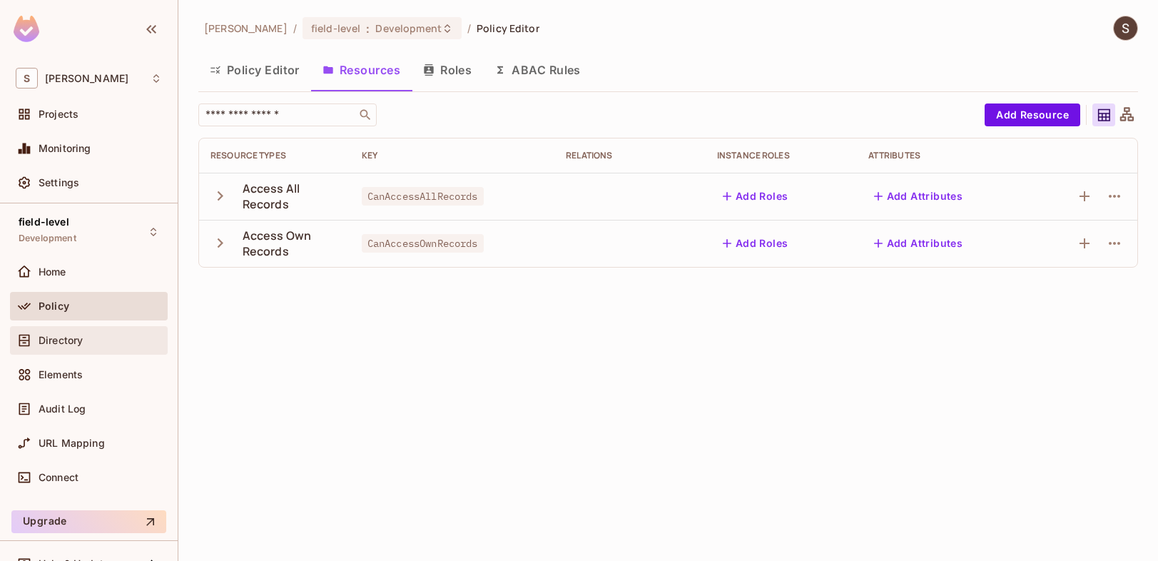
click at [86, 340] on div "Directory" at bounding box center [100, 340] width 123 height 11
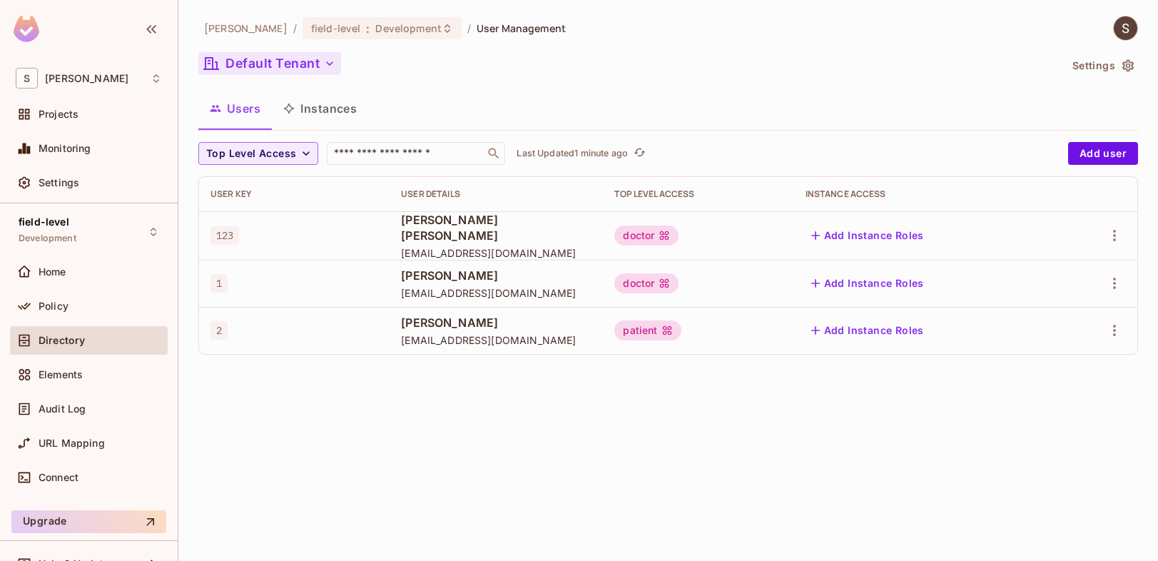
click at [321, 64] on button "Default Tenant" at bounding box center [269, 63] width 143 height 23
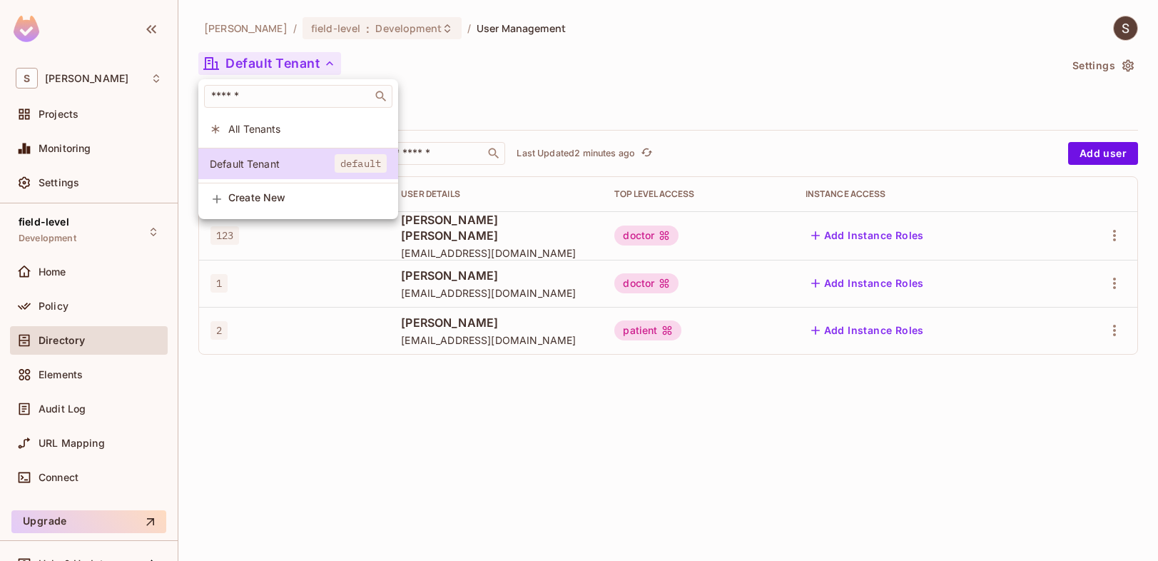
click at [460, 77] on div at bounding box center [579, 280] width 1158 height 561
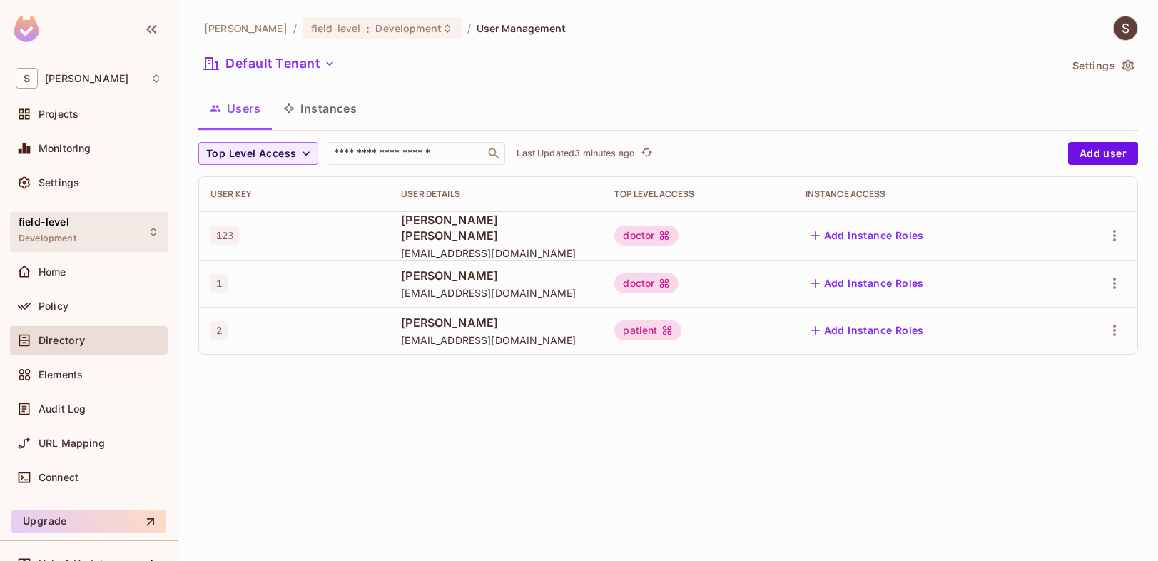
scroll to position [25, 0]
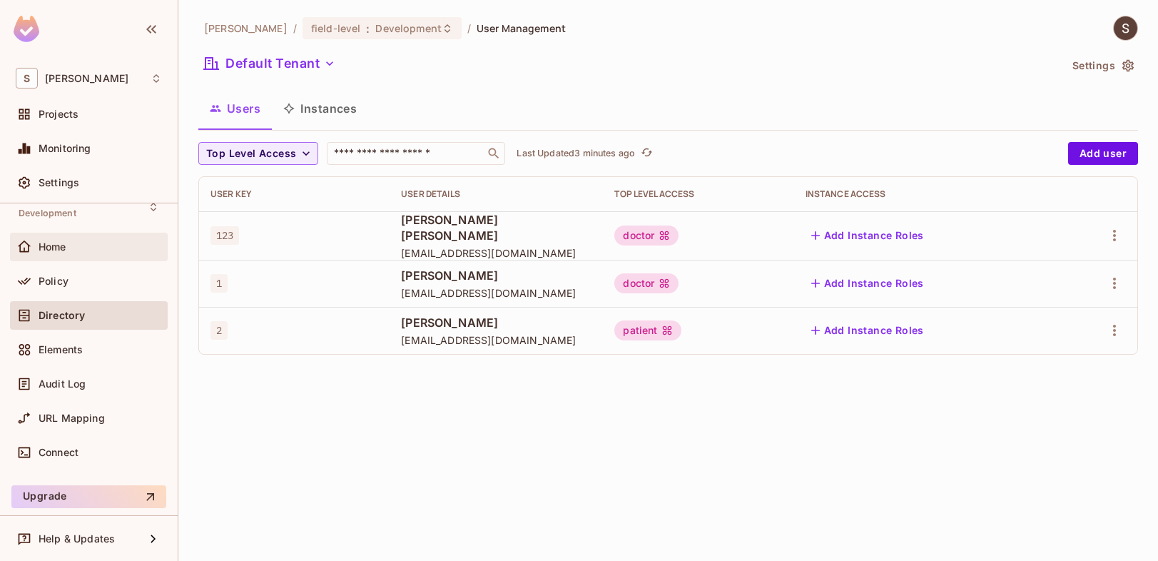
click at [76, 250] on div "Home" at bounding box center [100, 246] width 123 height 11
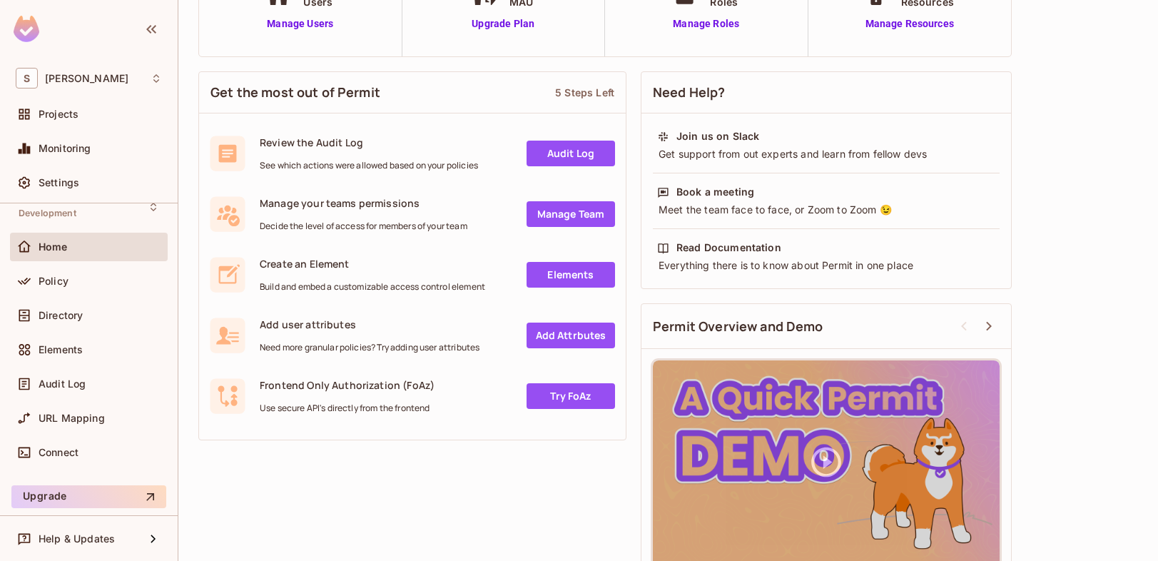
scroll to position [173, 0]
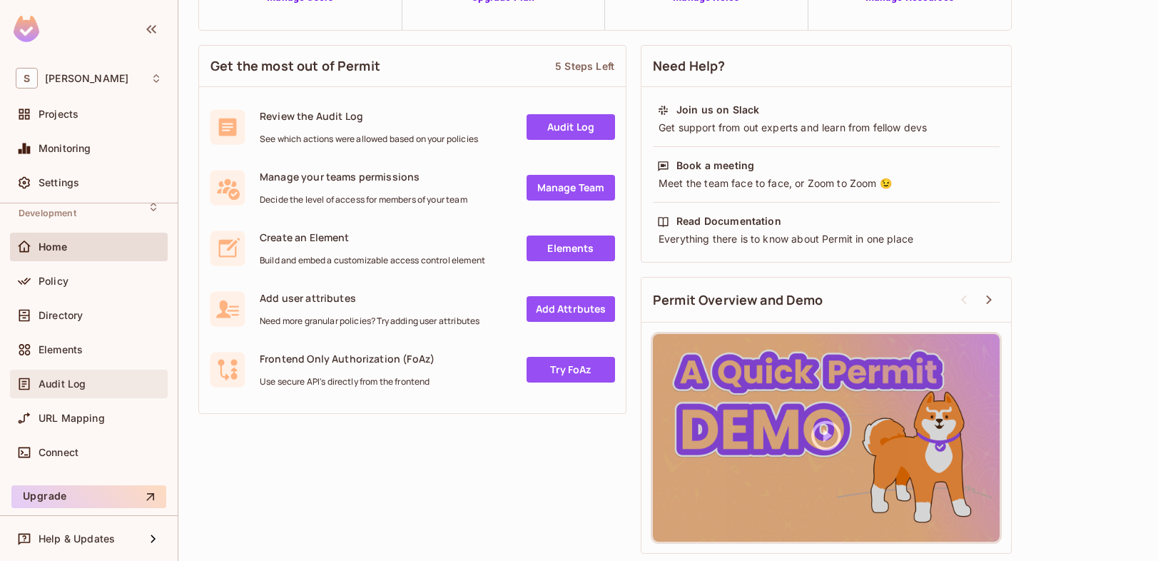
click at [73, 387] on span "Audit Log" at bounding box center [62, 383] width 47 height 11
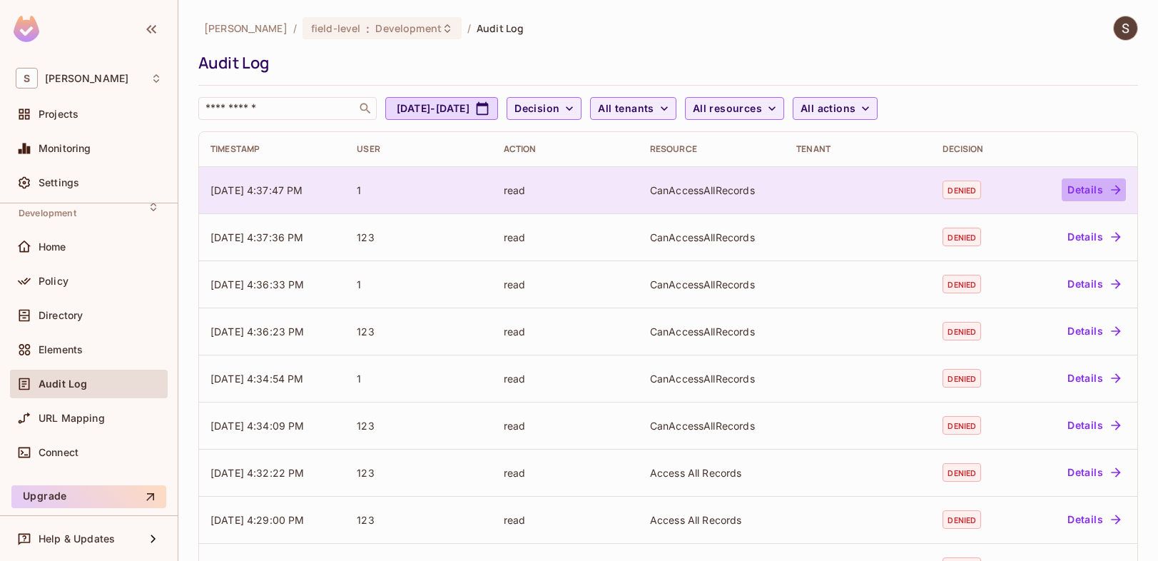
click at [1069, 191] on button "Details" at bounding box center [1093, 189] width 64 height 23
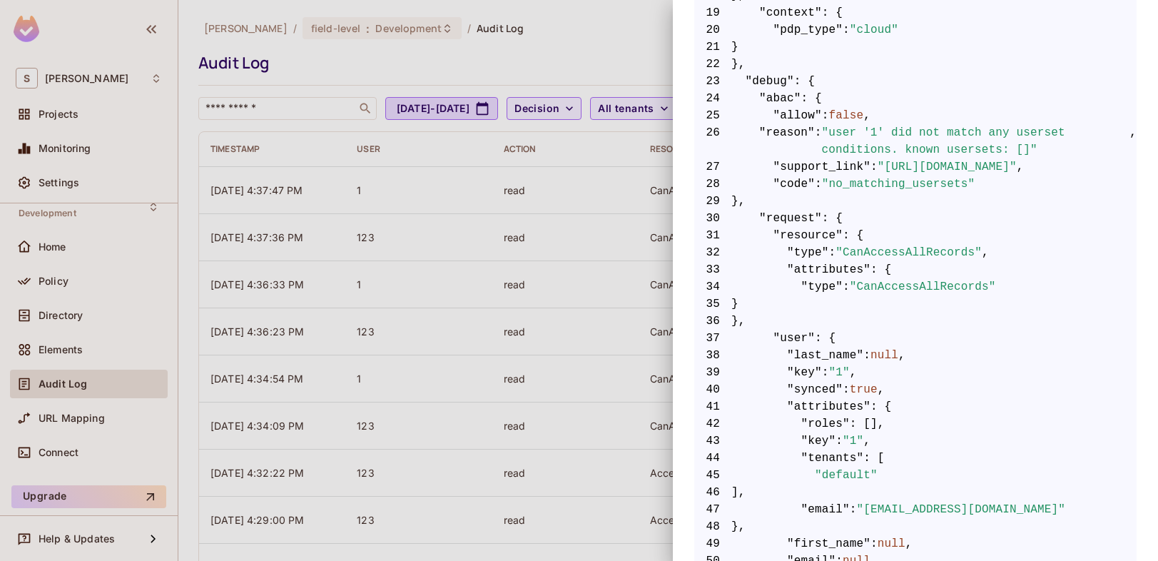
scroll to position [633, 0]
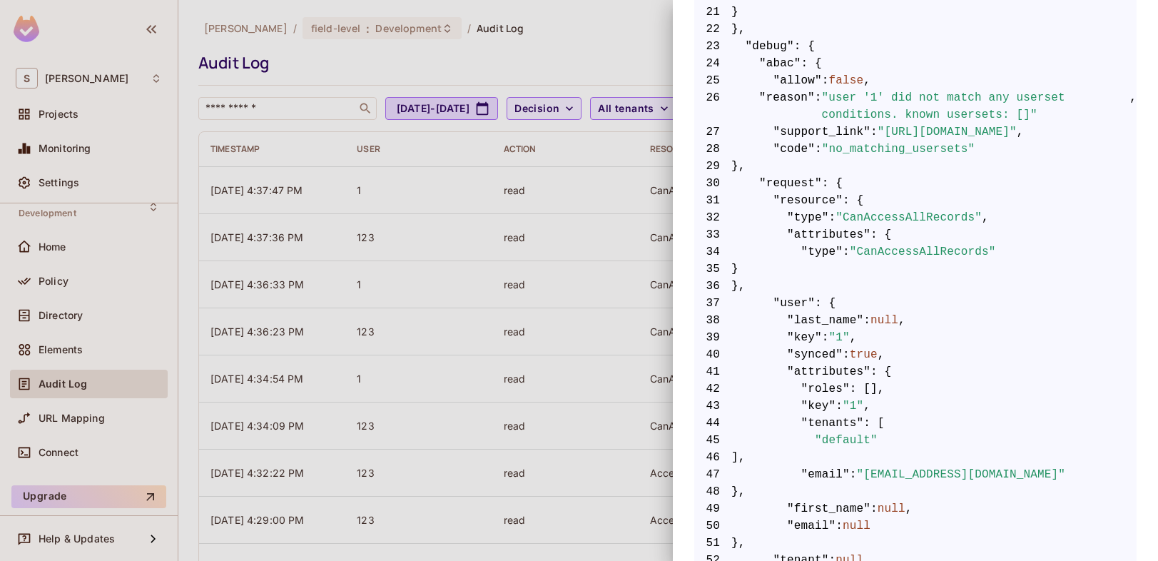
click at [573, 143] on div at bounding box center [579, 280] width 1158 height 561
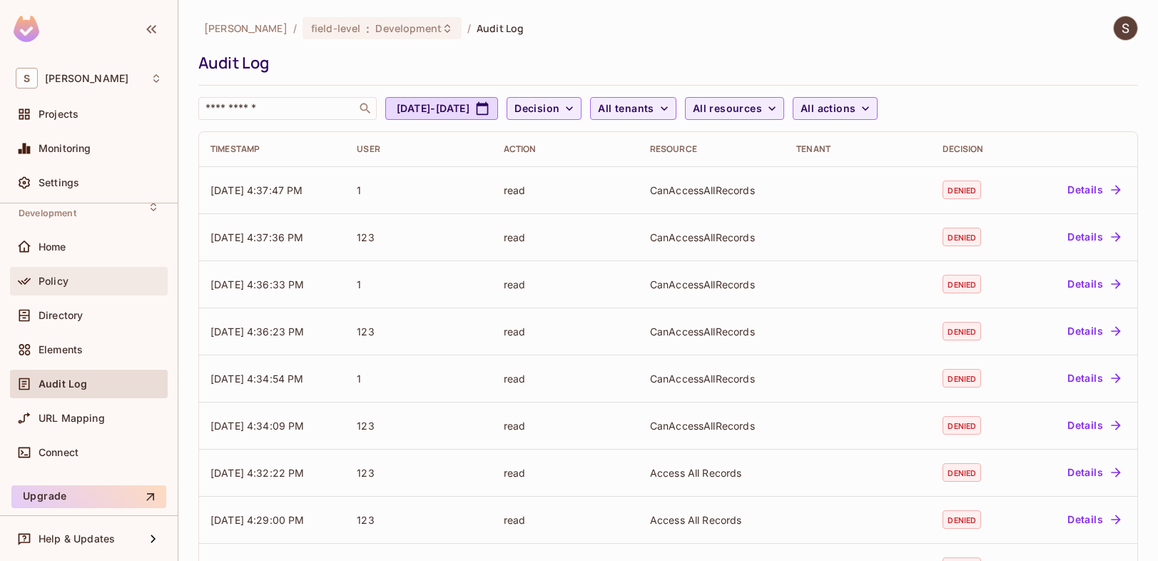
click at [86, 282] on div "Policy" at bounding box center [100, 280] width 123 height 11
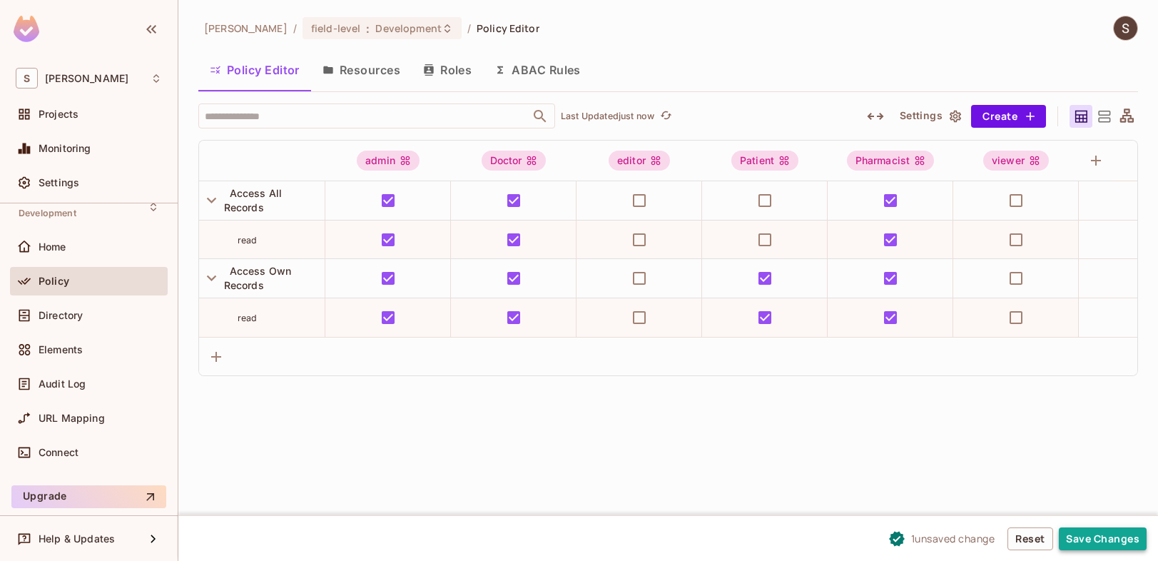
click at [1071, 537] on button "Save Changes" at bounding box center [1103, 538] width 88 height 23
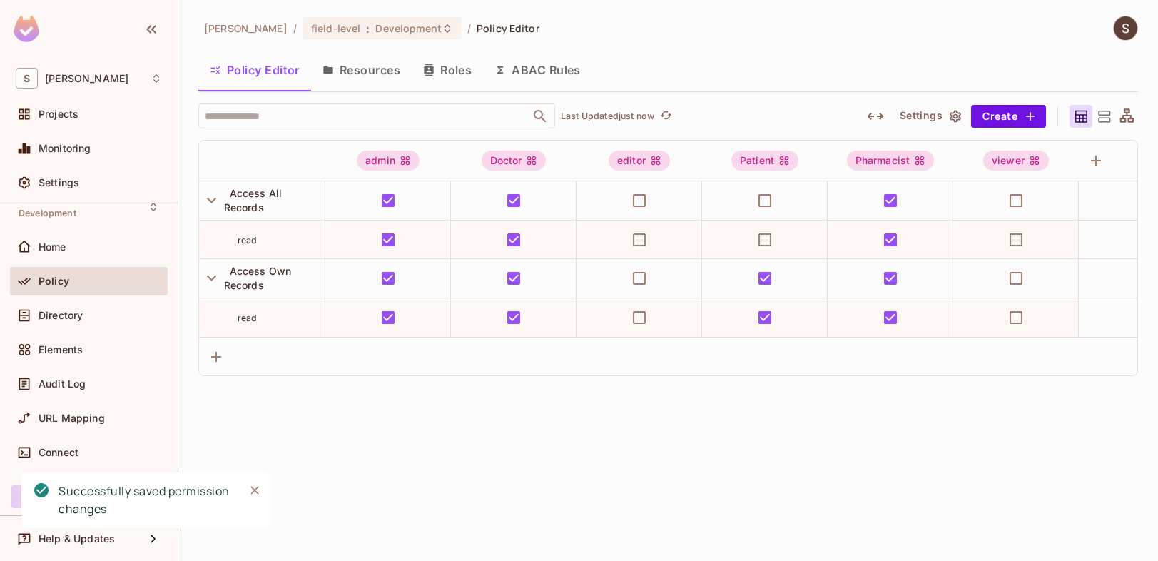
click at [377, 68] on button "Resources" at bounding box center [361, 70] width 101 height 36
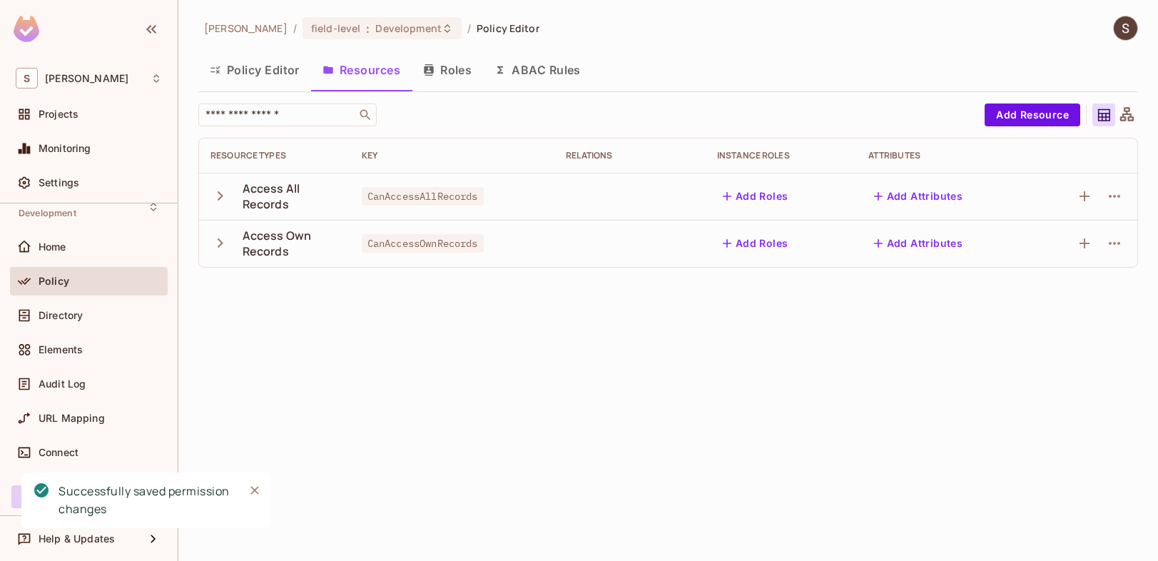
click at [465, 61] on button "Roles" at bounding box center [447, 70] width 71 height 36
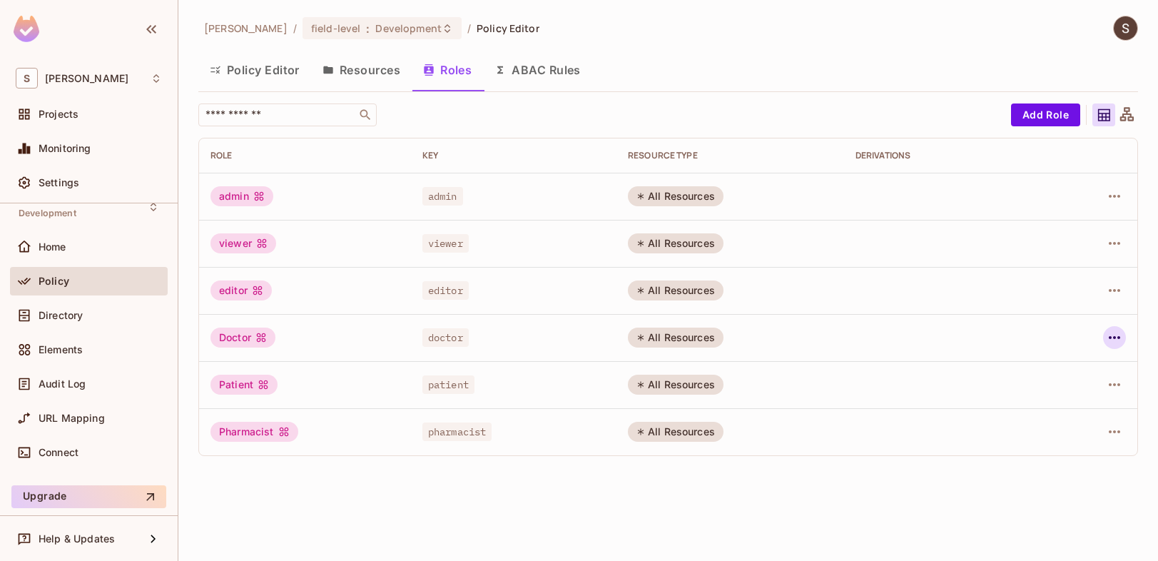
click at [1115, 339] on icon "button" at bounding box center [1114, 337] width 17 height 17
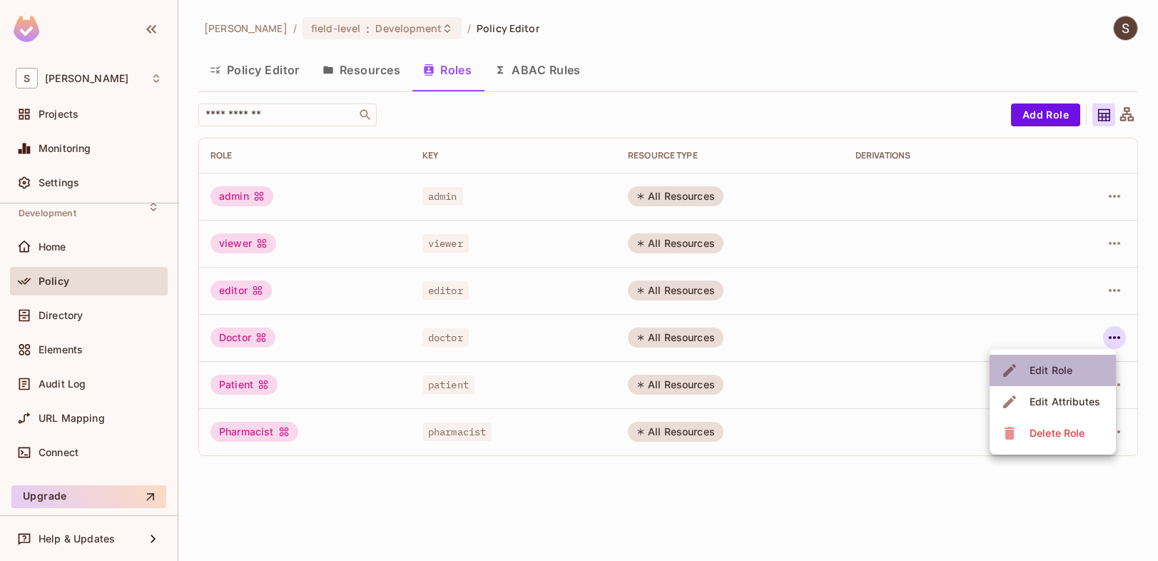
click at [1059, 375] on div "Edit Role" at bounding box center [1050, 370] width 43 height 14
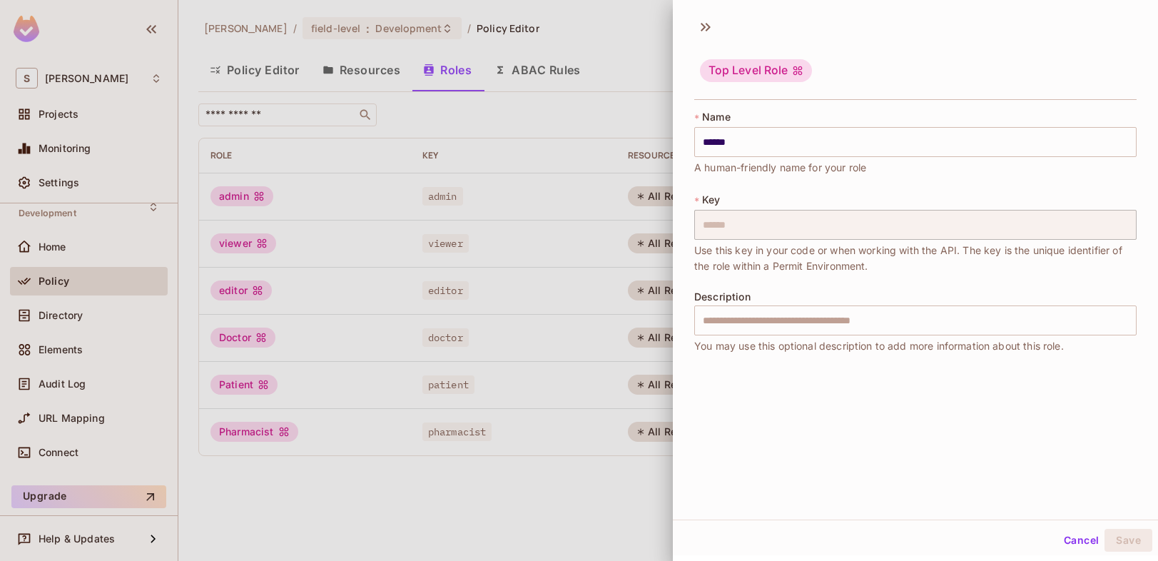
scroll to position [2, 0]
click at [1060, 534] on button "Cancel" at bounding box center [1081, 537] width 46 height 23
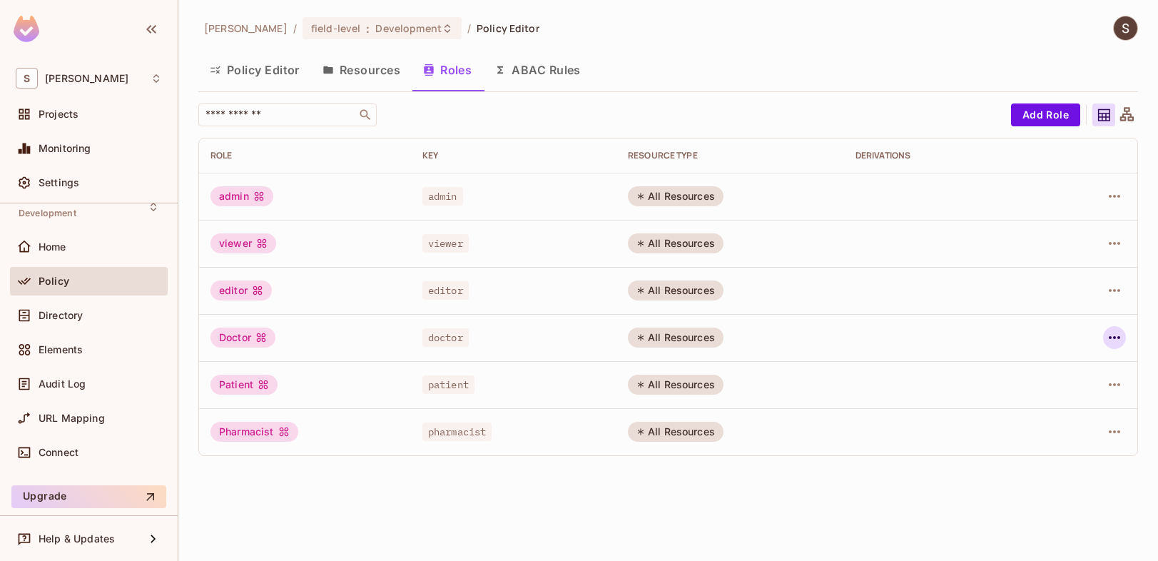
click at [1116, 340] on icon "button" at bounding box center [1114, 337] width 17 height 17
click at [1037, 404] on div "Edit Attributes" at bounding box center [1064, 401] width 71 height 14
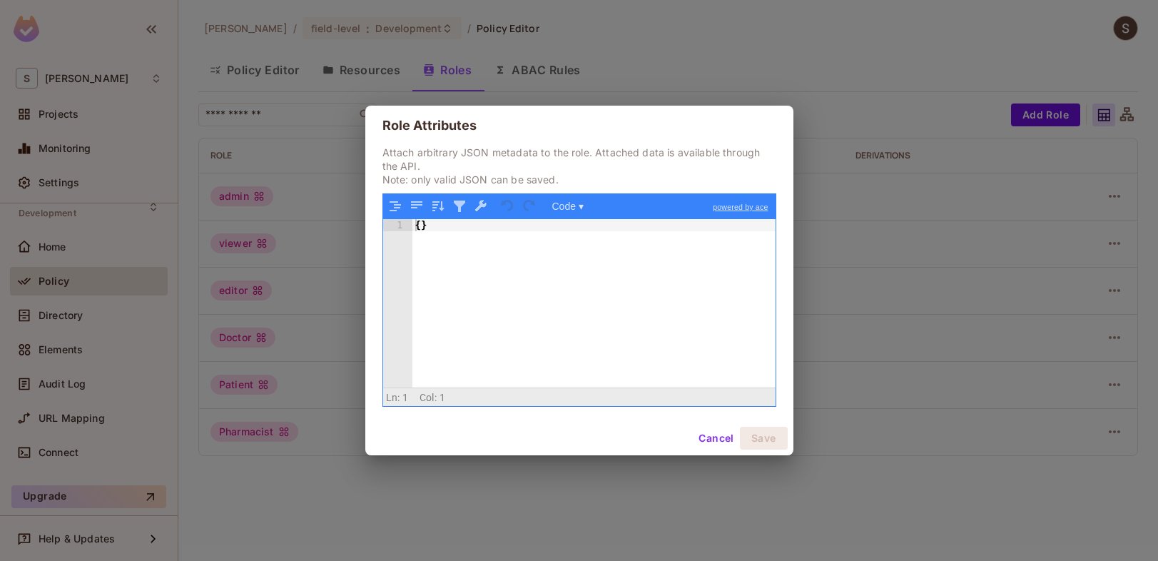
click at [717, 439] on button "Cancel" at bounding box center [716, 438] width 46 height 23
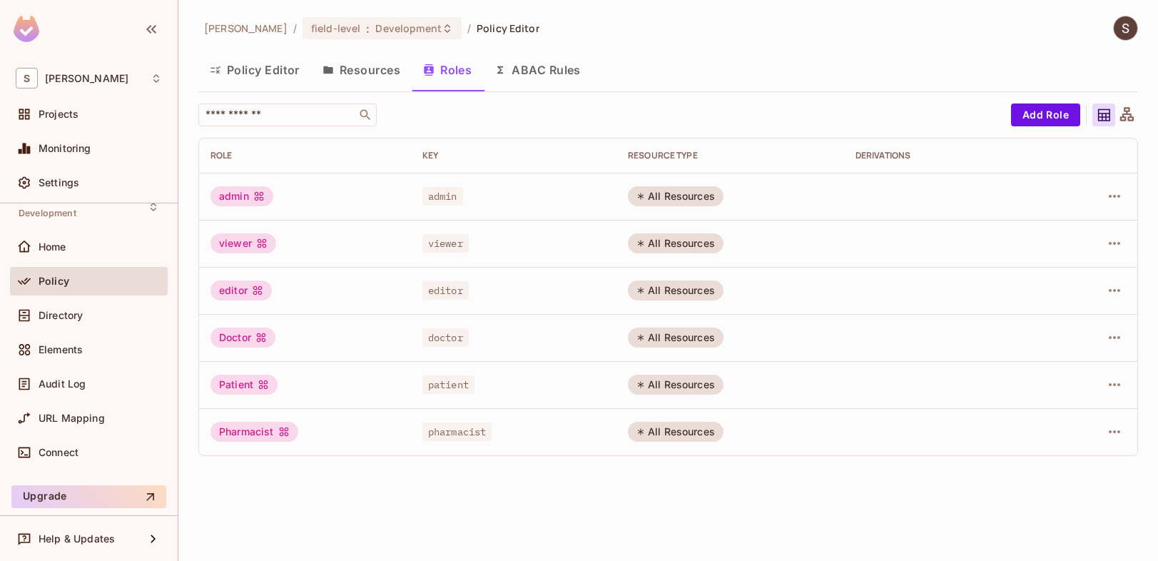
click at [285, 76] on button "Policy Editor" at bounding box center [254, 70] width 113 height 36
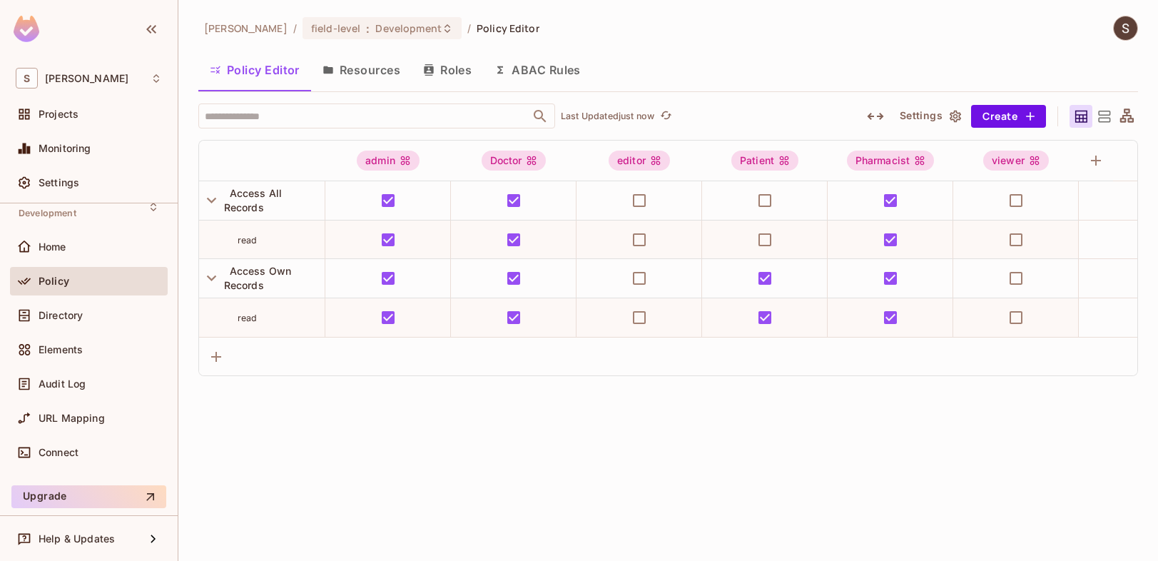
click at [376, 65] on button "Resources" at bounding box center [361, 70] width 101 height 36
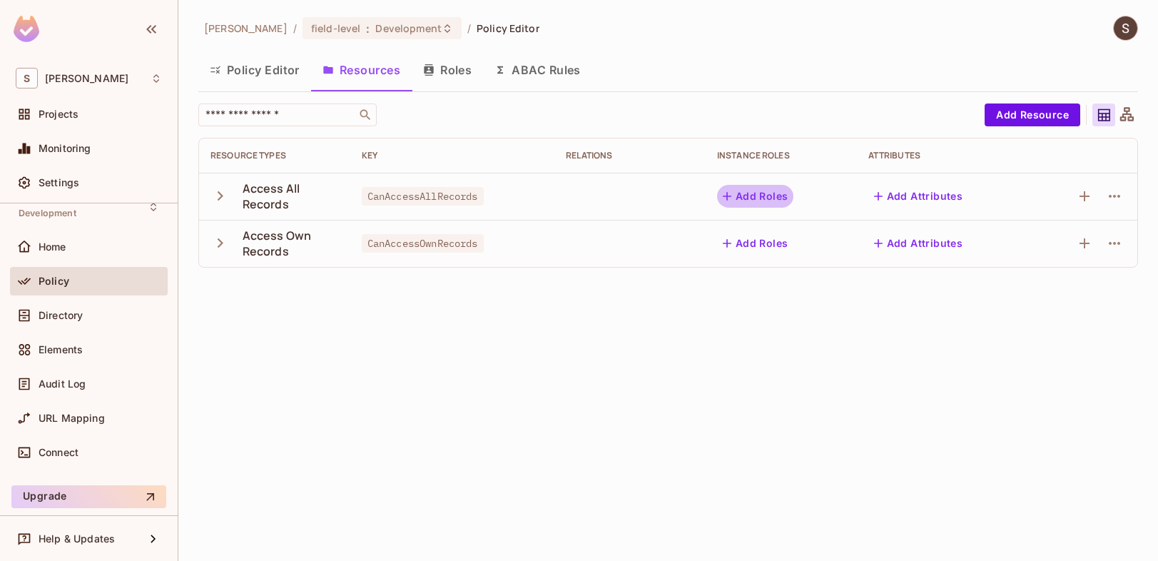
click at [774, 200] on button "Add Roles" at bounding box center [755, 196] width 77 height 23
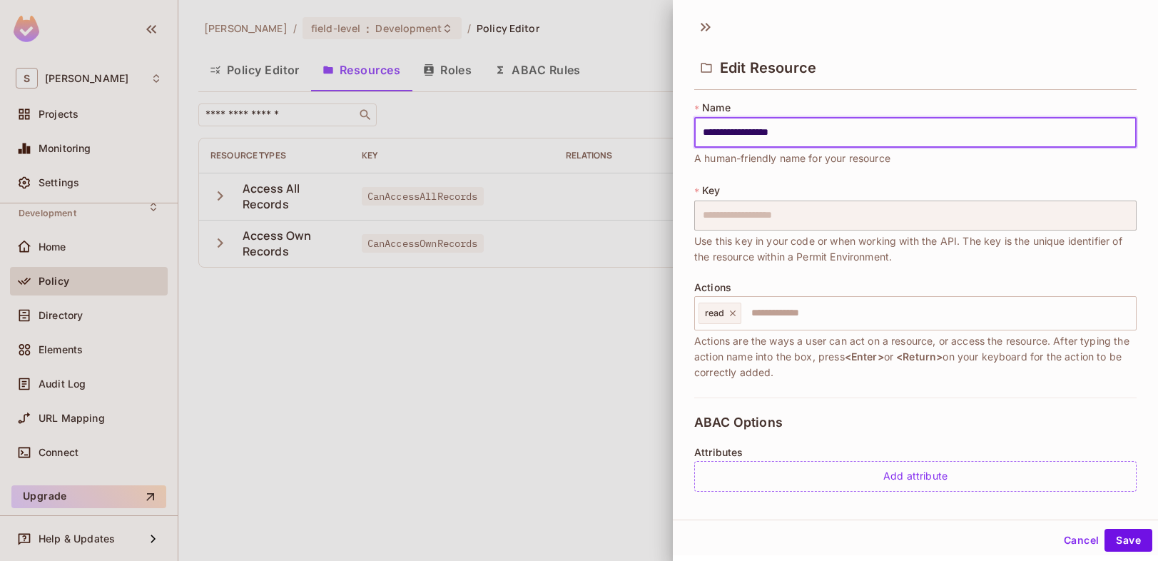
click at [1058, 532] on button "Cancel" at bounding box center [1081, 540] width 46 height 23
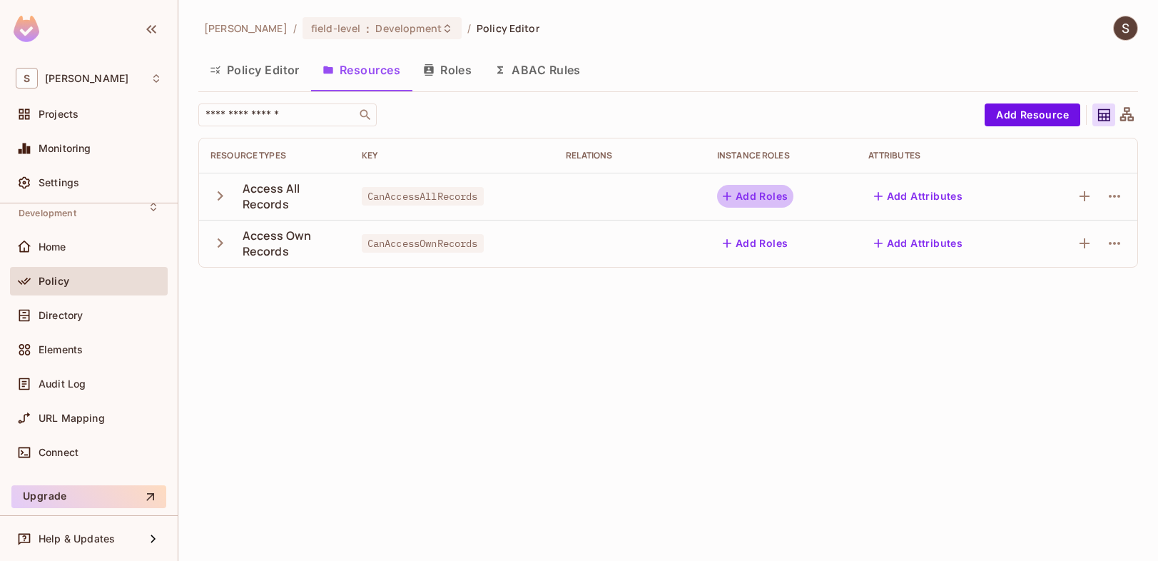
click at [734, 193] on icon "button" at bounding box center [727, 196] width 14 height 14
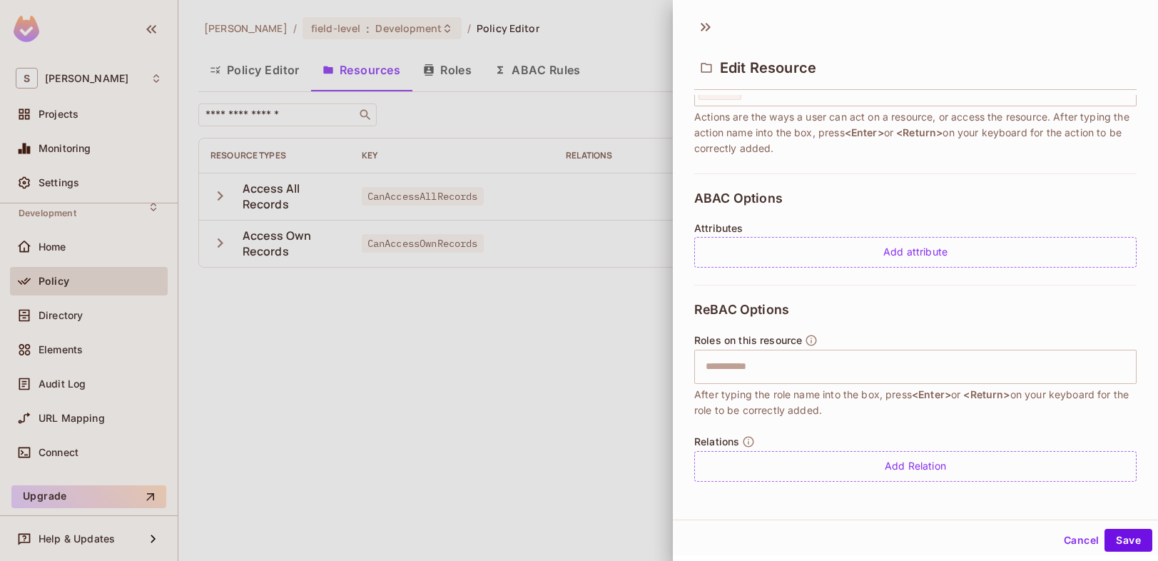
scroll to position [2, 0]
click at [1120, 539] on button "Save" at bounding box center [1128, 537] width 48 height 23
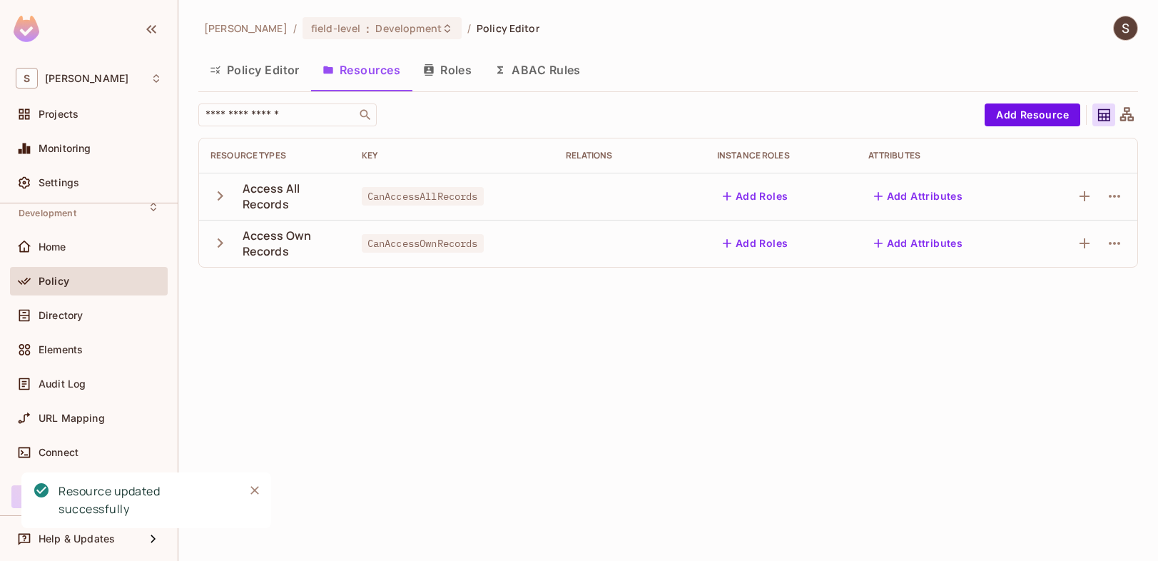
click at [824, 477] on div "[PERSON_NAME] / field-level : Development / Policy Editor Policy Editor Resourc…" at bounding box center [667, 280] width 979 height 561
click at [89, 312] on div "Directory" at bounding box center [100, 315] width 123 height 11
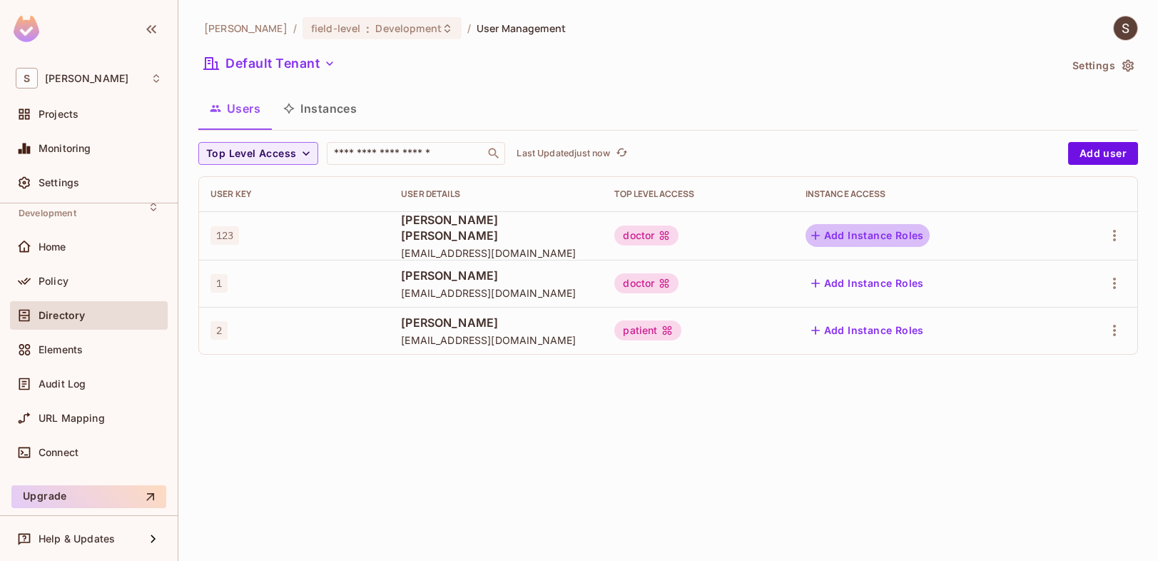
click at [898, 233] on button "Add Instance Roles" at bounding box center [867, 235] width 124 height 23
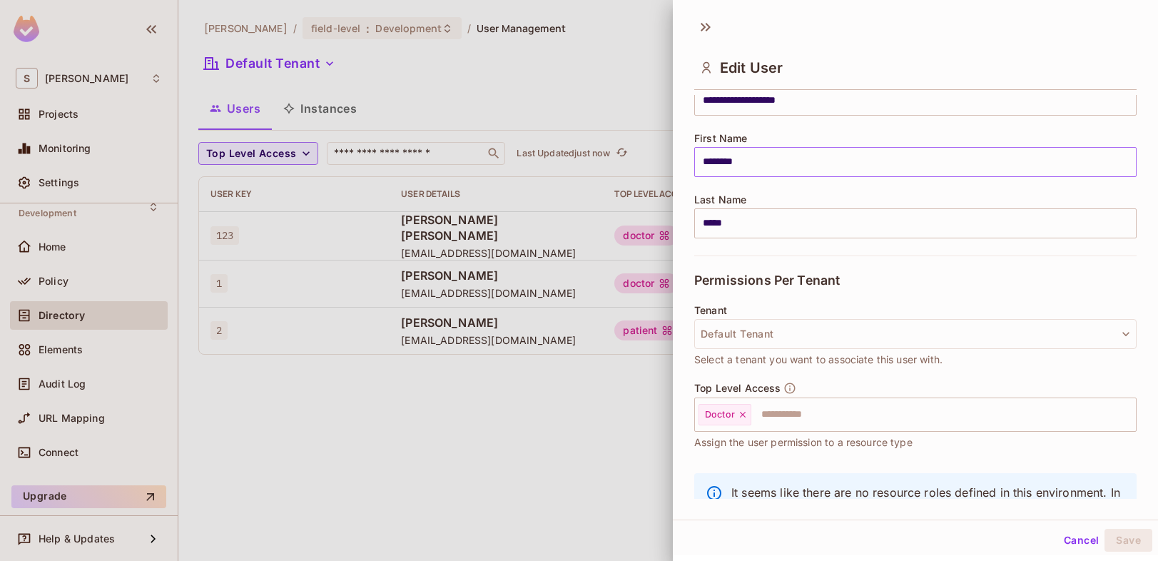
scroll to position [210, 0]
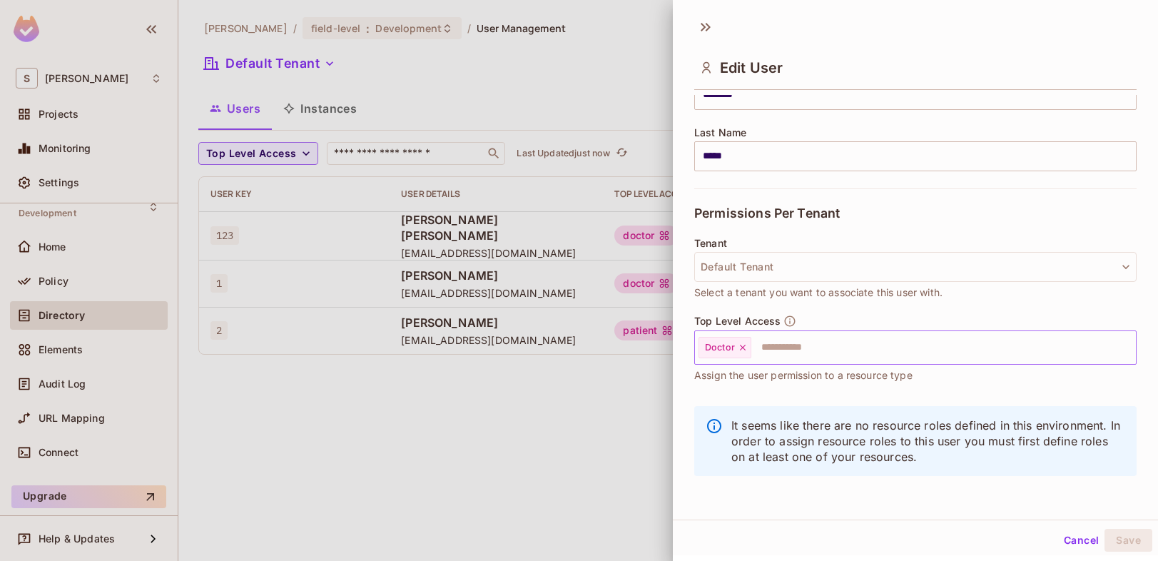
click at [823, 347] on input "text" at bounding box center [931, 347] width 356 height 29
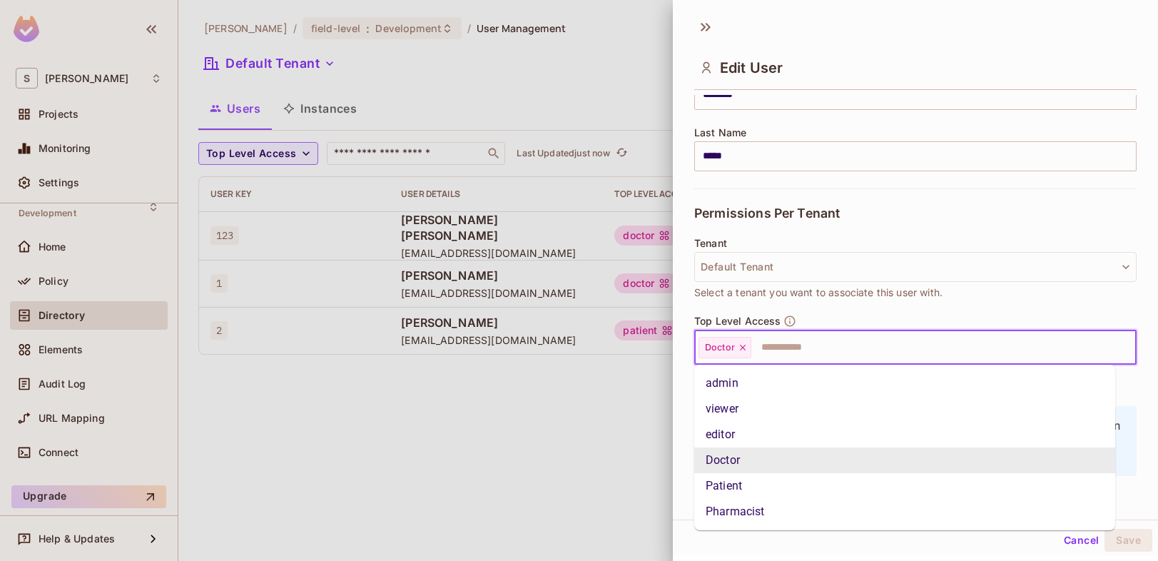
click at [752, 459] on li "Doctor" at bounding box center [904, 460] width 421 height 26
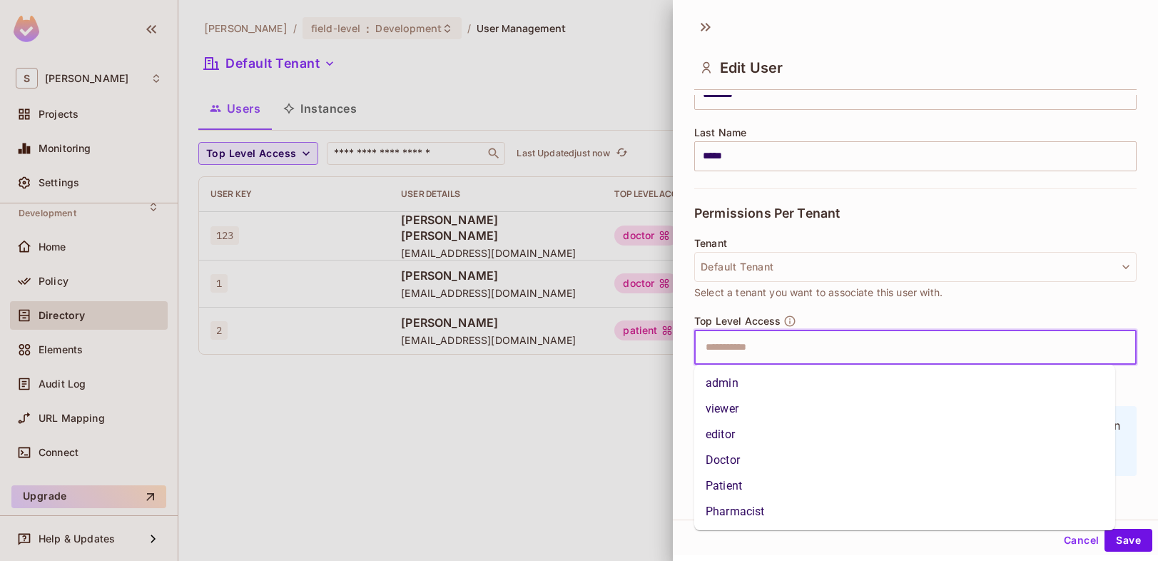
click at [841, 352] on input "text" at bounding box center [903, 347] width 412 height 29
click at [745, 457] on li "Doctor" at bounding box center [904, 460] width 421 height 26
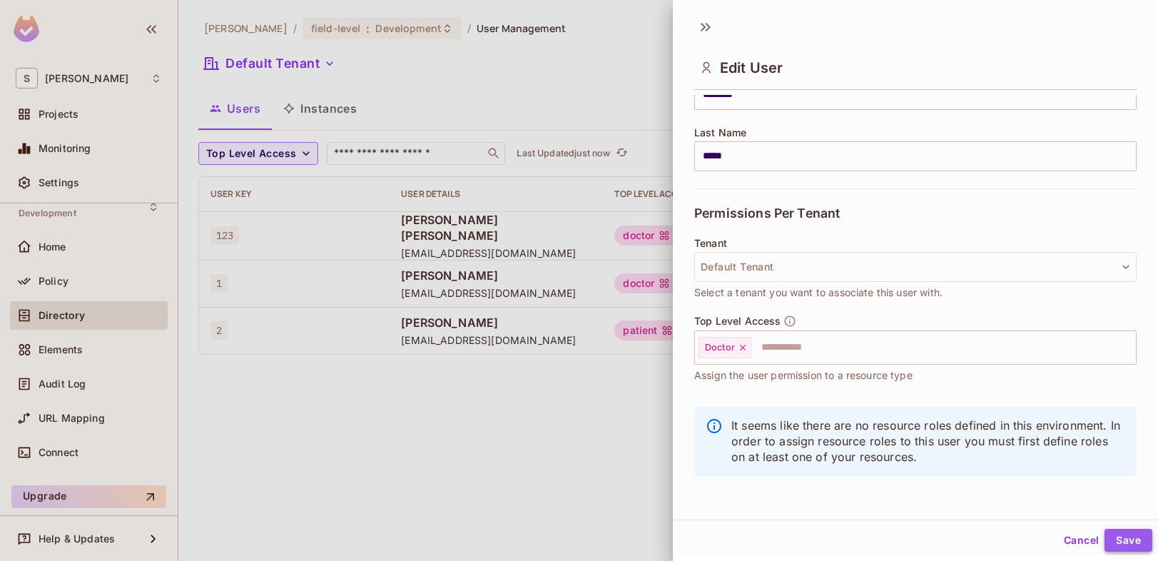
click at [1116, 538] on button "Save" at bounding box center [1128, 540] width 48 height 23
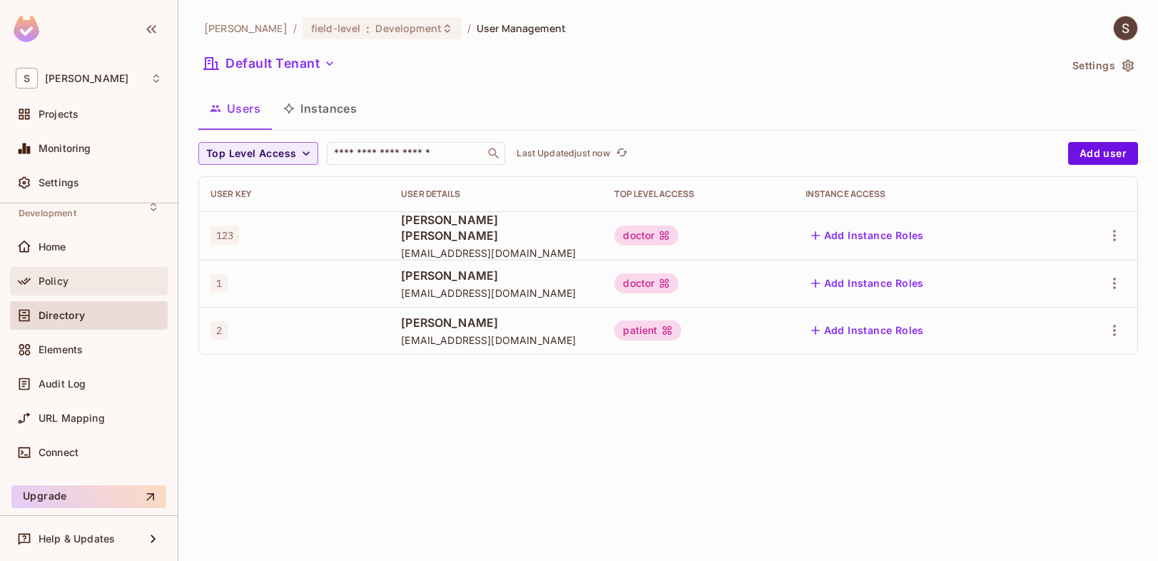
click at [76, 278] on div "Policy" at bounding box center [100, 280] width 123 height 11
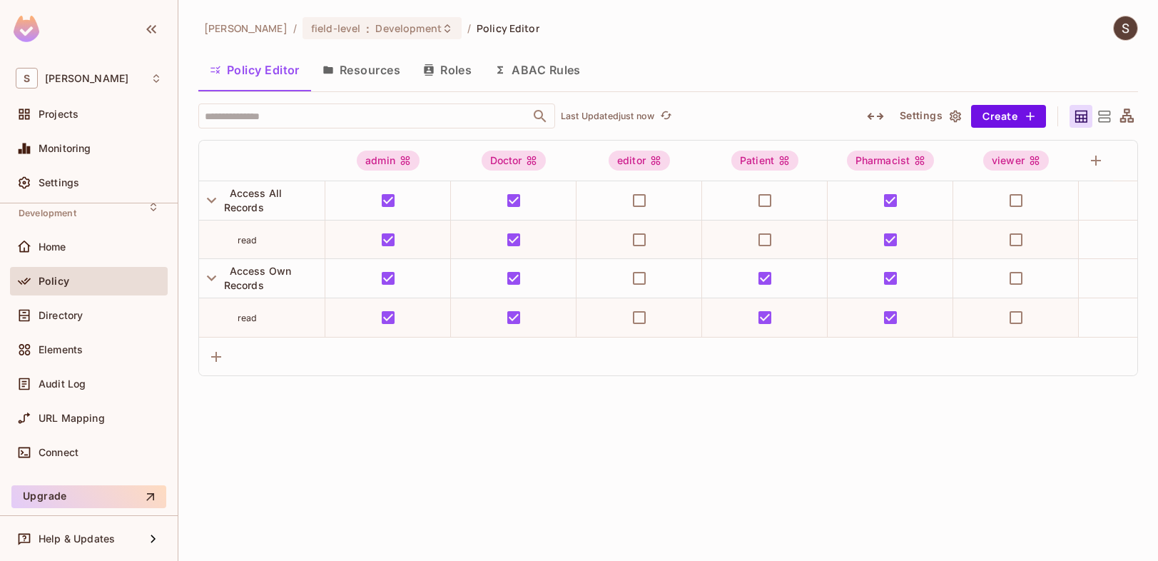
click at [374, 71] on button "Resources" at bounding box center [361, 70] width 101 height 36
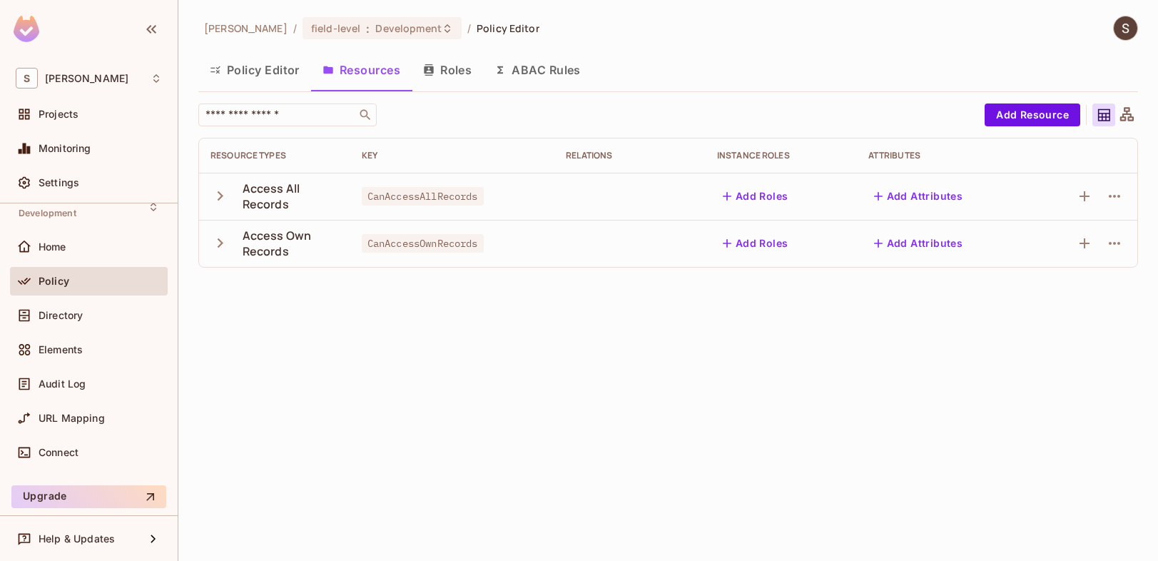
click at [420, 198] on span "CanAccessAllRecords" at bounding box center [423, 196] width 122 height 19
copy span "CanAccessAllRecords"
click at [1110, 200] on icon "button" at bounding box center [1114, 196] width 17 height 17
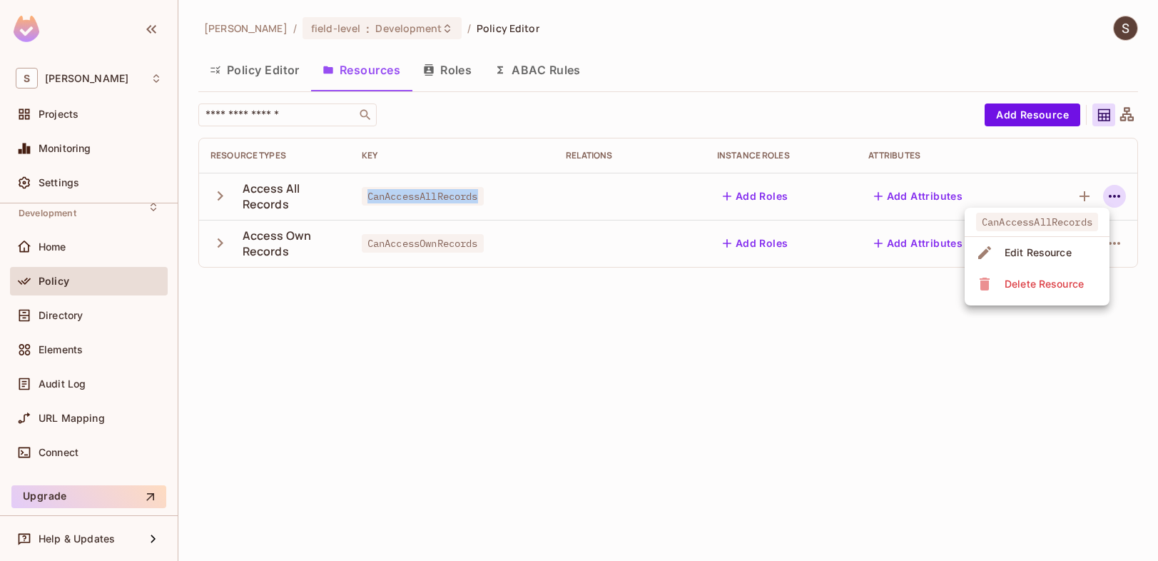
click at [842, 345] on div at bounding box center [579, 280] width 1158 height 561
